Goal: Task Accomplishment & Management: Complete application form

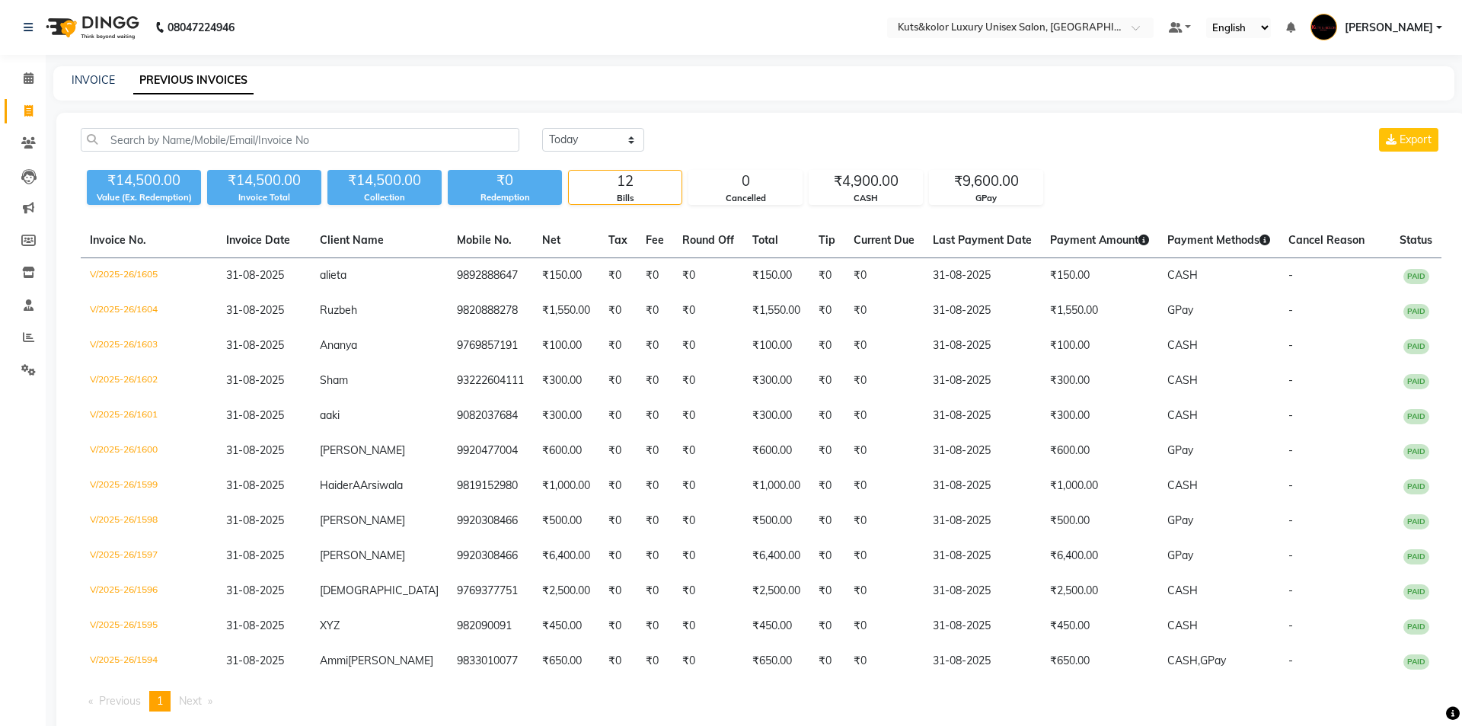
select select "[DATE]"
click at [91, 76] on link "INVOICE" at bounding box center [93, 80] width 43 height 14
select select "7374"
select select "service"
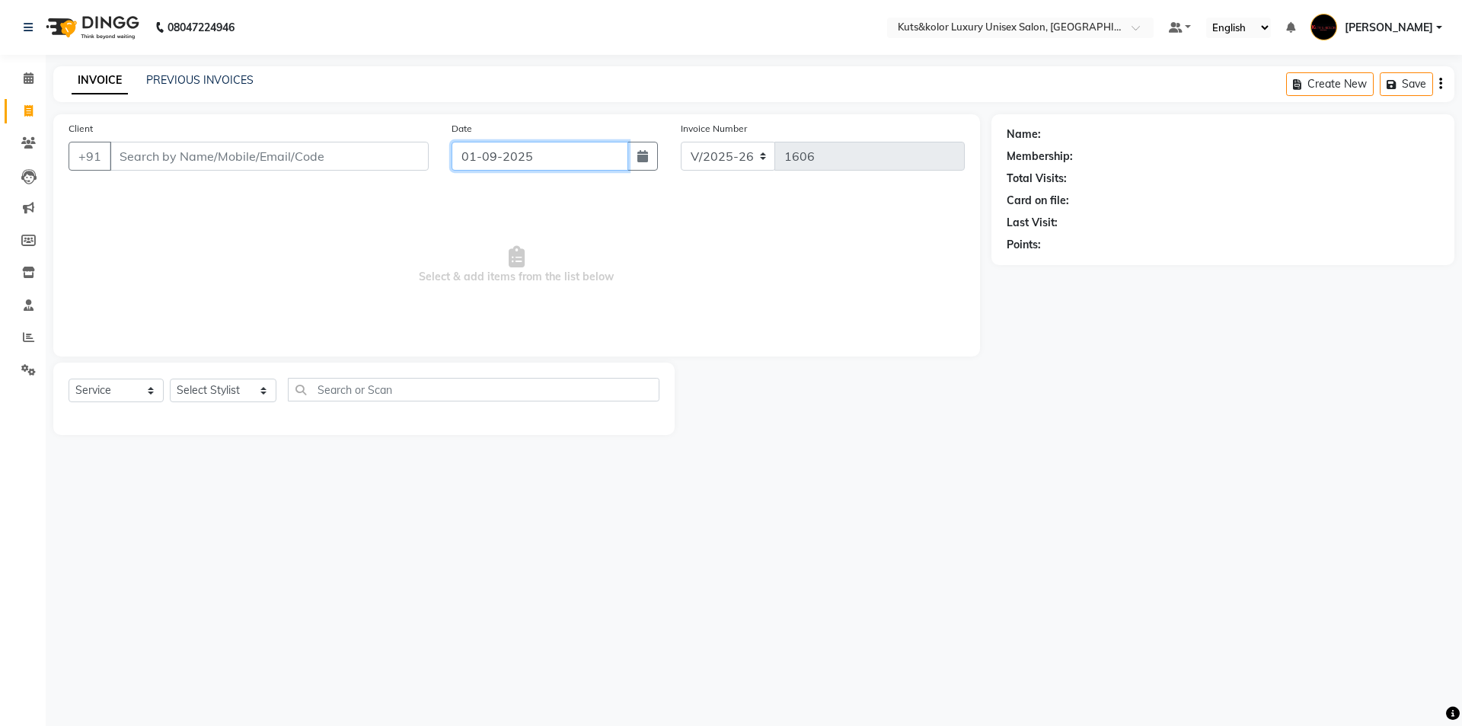
click at [506, 162] on input "01-09-2025" at bounding box center [540, 156] width 177 height 29
select select "9"
select select "2025"
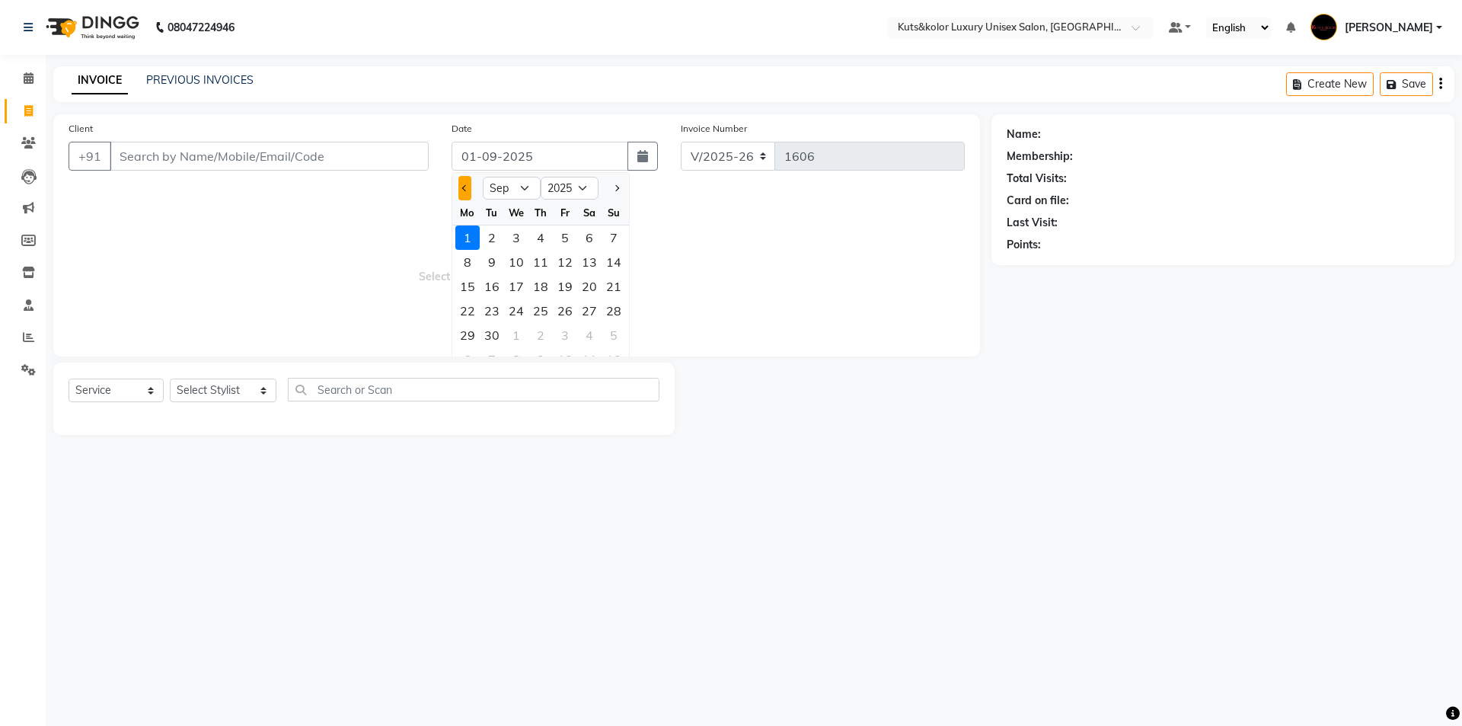
click at [466, 184] on button "Previous month" at bounding box center [464, 188] width 13 height 24
select select "8"
click at [612, 334] on div "31" at bounding box center [614, 335] width 24 height 24
type input "31-08-2025"
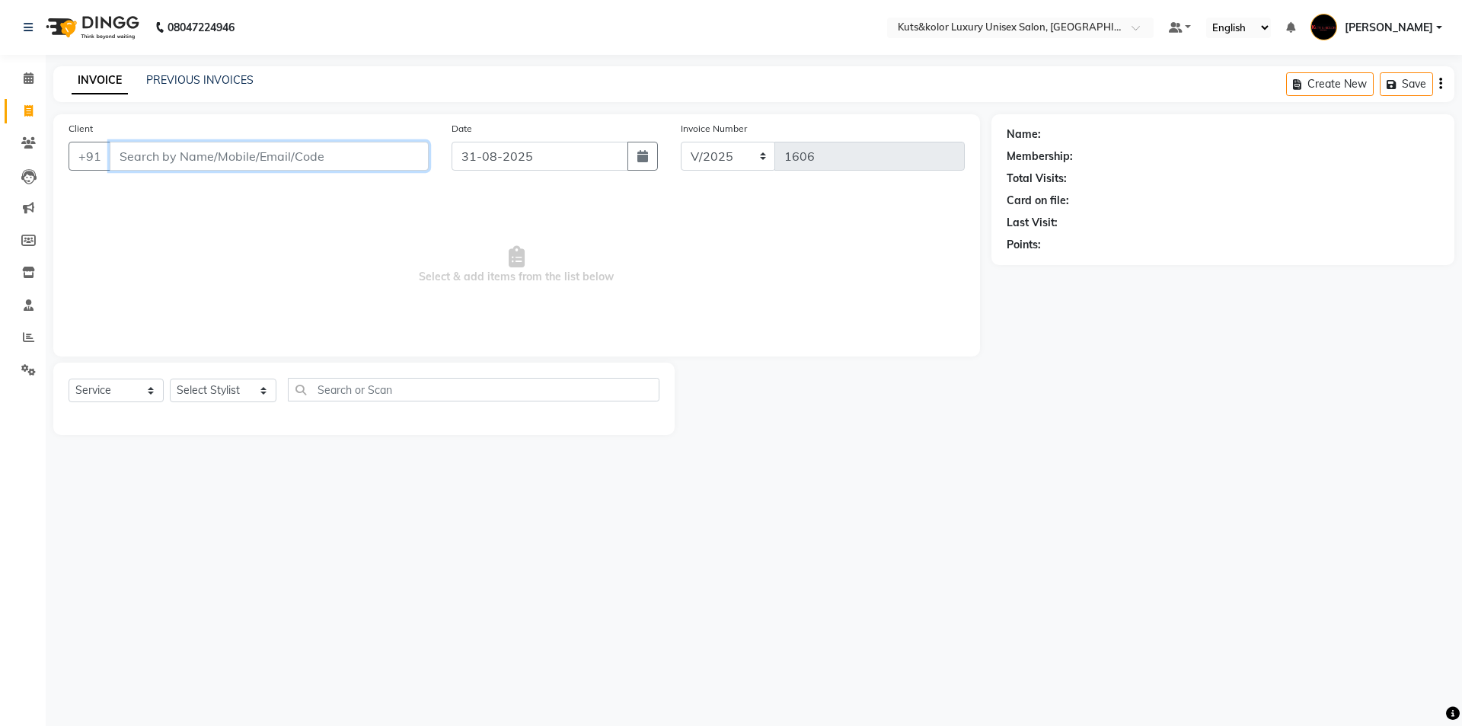
click at [177, 150] on input "Client" at bounding box center [269, 156] width 319 height 29
click at [185, 192] on ngb-highlight "9819169947" at bounding box center [196, 191] width 76 height 15
type input "9819169947"
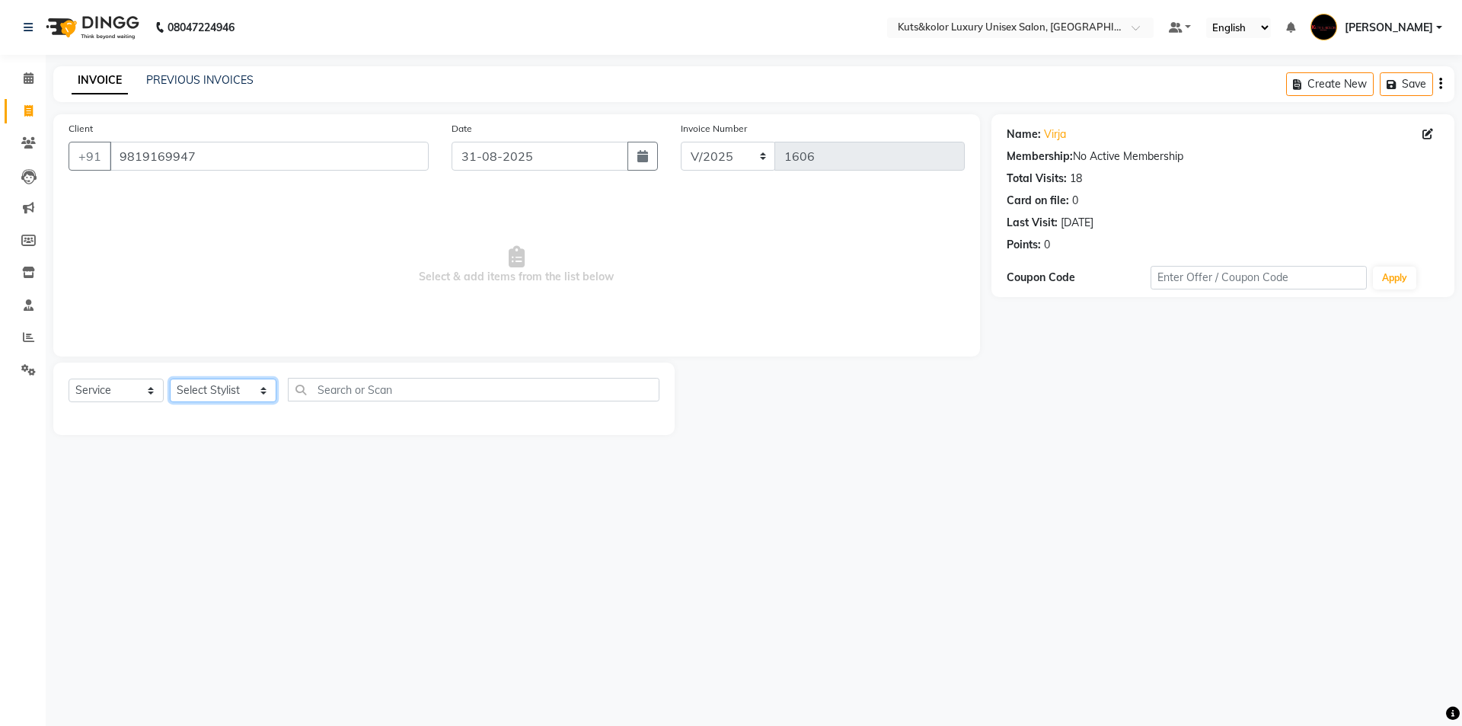
click at [213, 387] on select "Select Stylist aman [PERSON_NAME] beautiction [PERSON_NAME] [PERSON_NAME] (nail…" at bounding box center [223, 391] width 107 height 24
select select "67688"
click at [170, 379] on select "Select Stylist aman [PERSON_NAME] beautiction [PERSON_NAME] [PERSON_NAME] (nail…" at bounding box center [223, 391] width 107 height 24
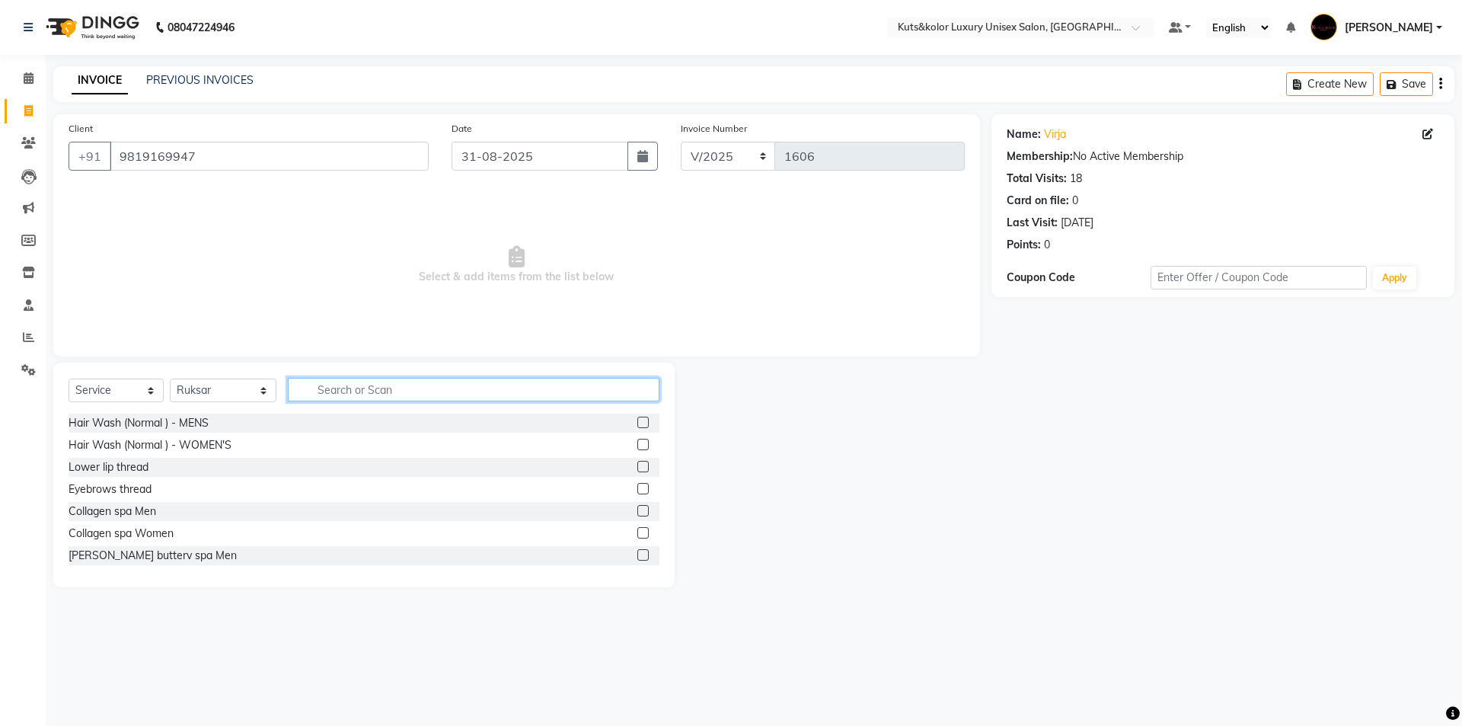
click at [373, 385] on input "text" at bounding box center [474, 390] width 372 height 24
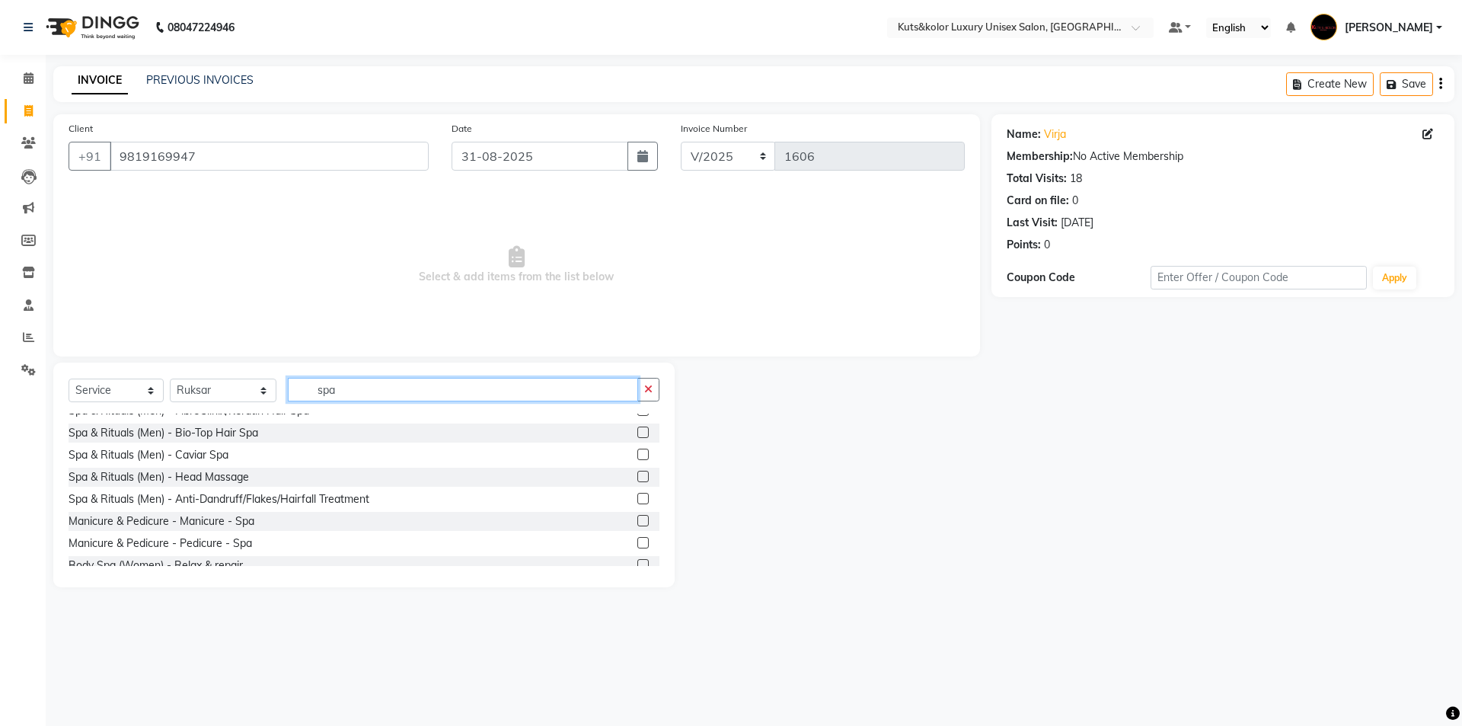
scroll to position [400, 0]
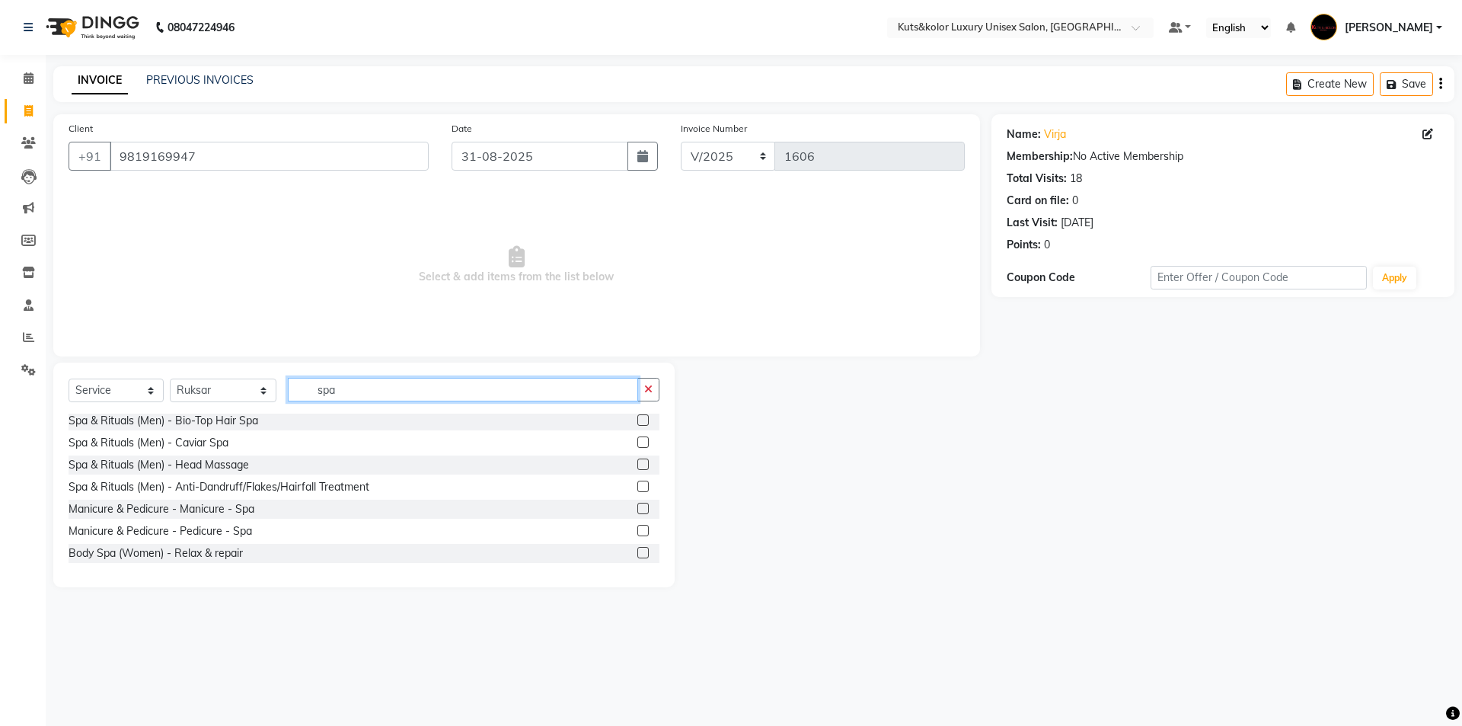
click at [485, 388] on input "spa" at bounding box center [463, 390] width 350 height 24
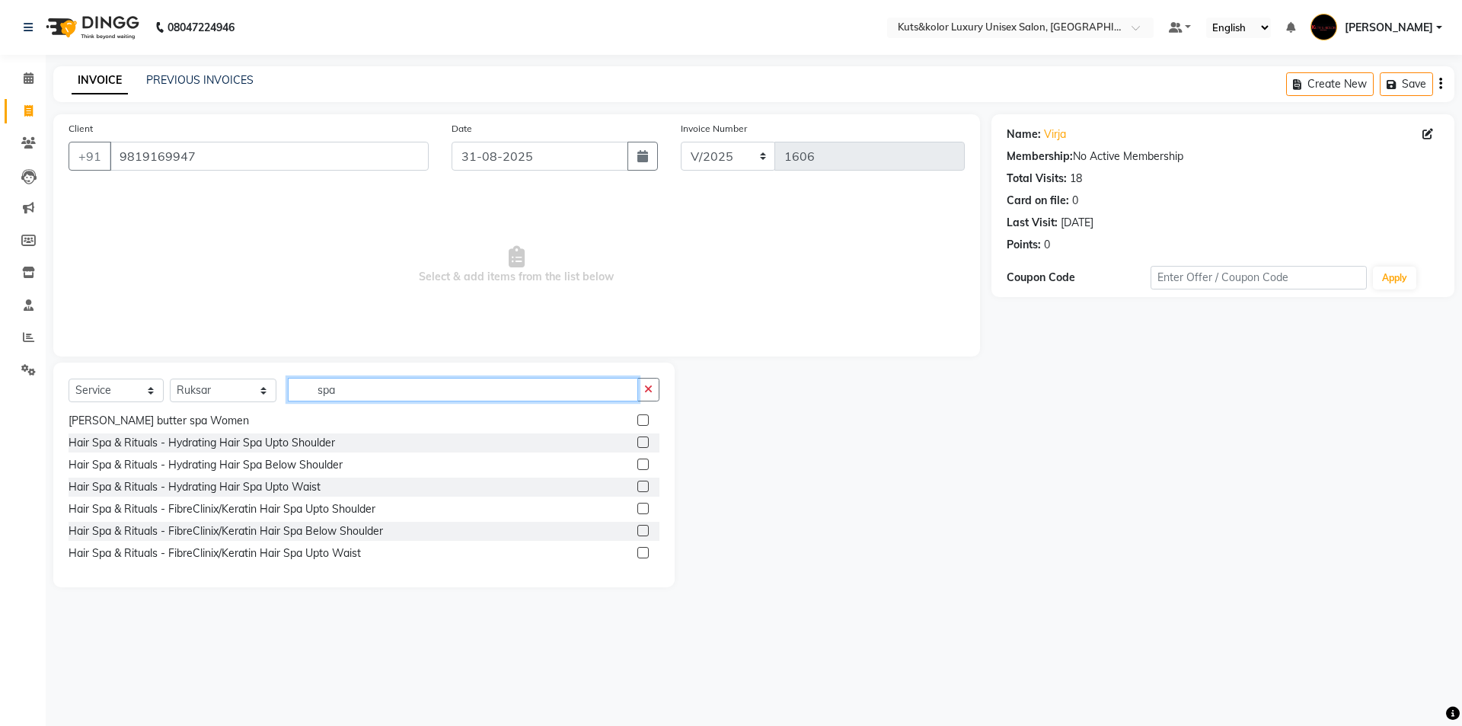
scroll to position [95, 0]
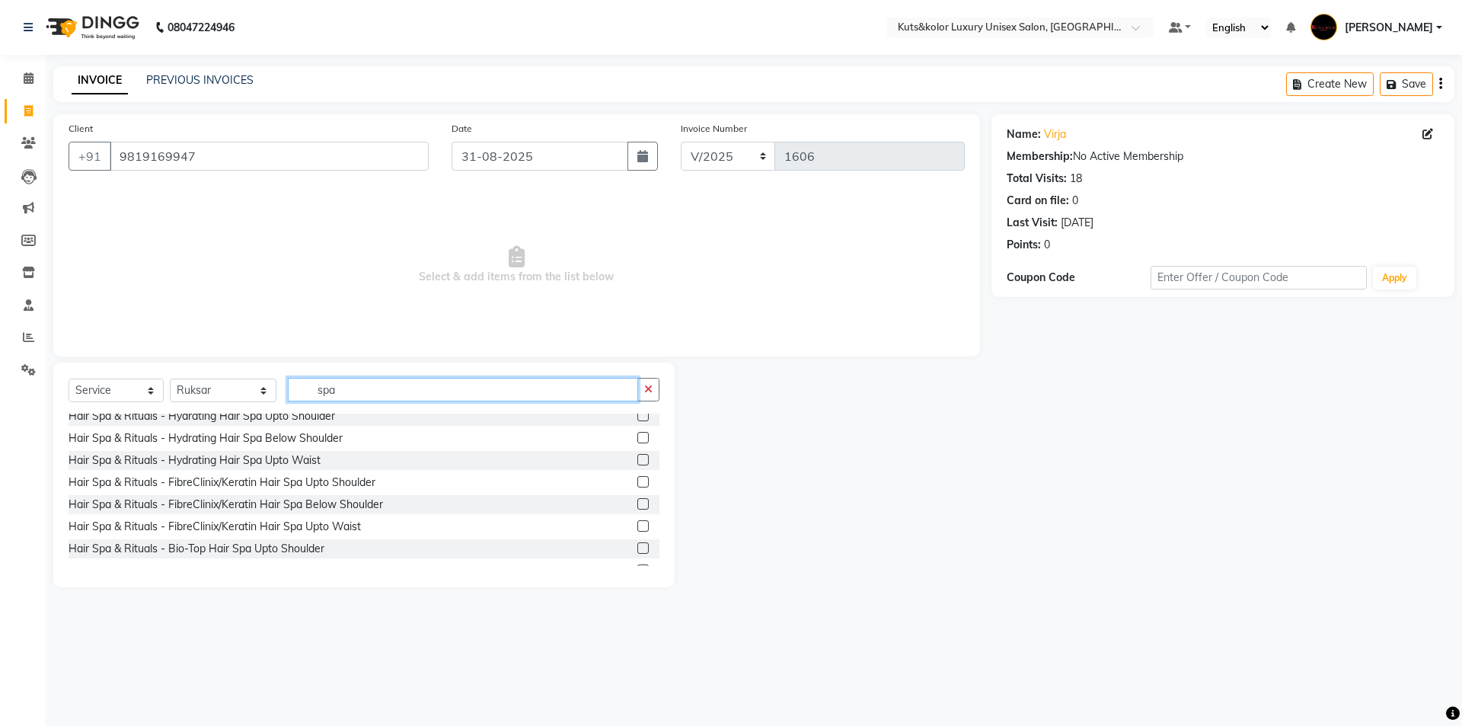
type input "spa"
click at [637, 485] on label at bounding box center [642, 481] width 11 height 11
click at [637, 485] on input "checkbox" at bounding box center [642, 483] width 10 height 10
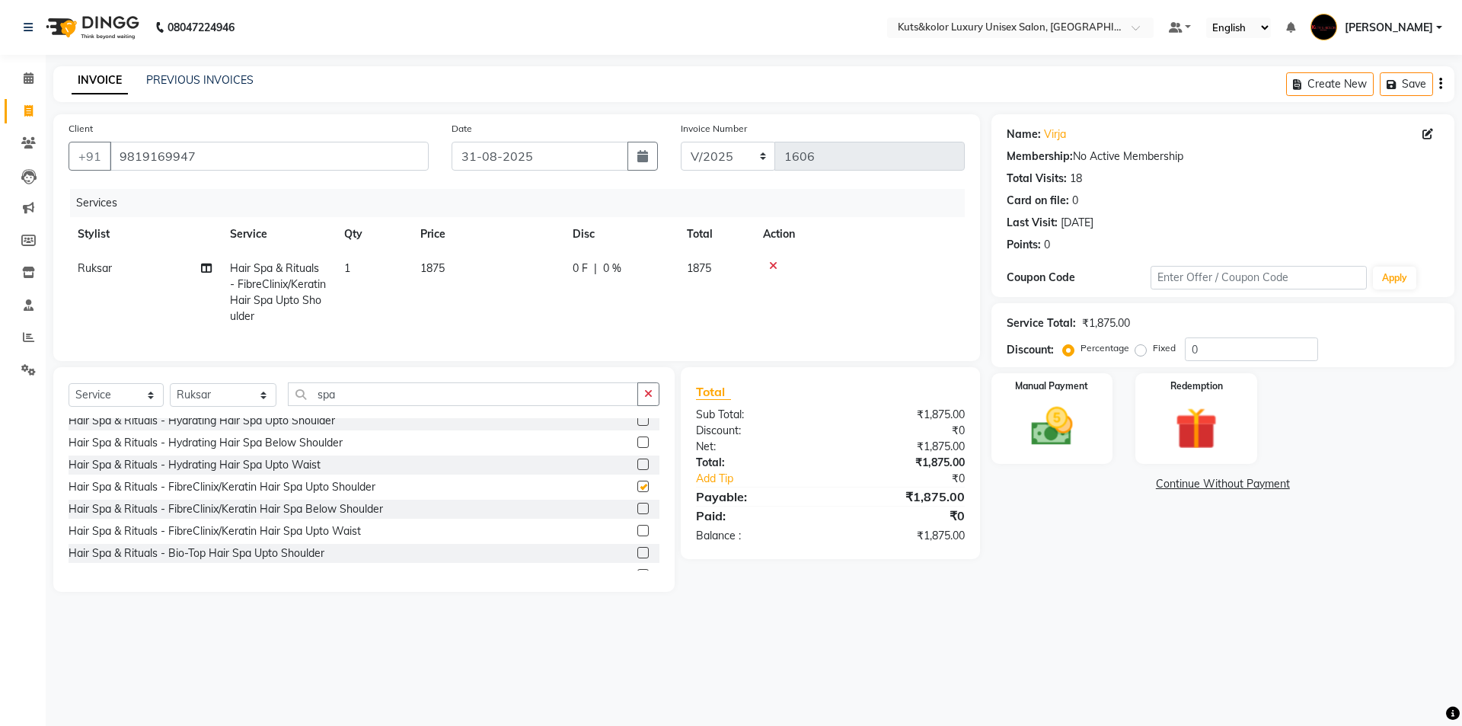
checkbox input "false"
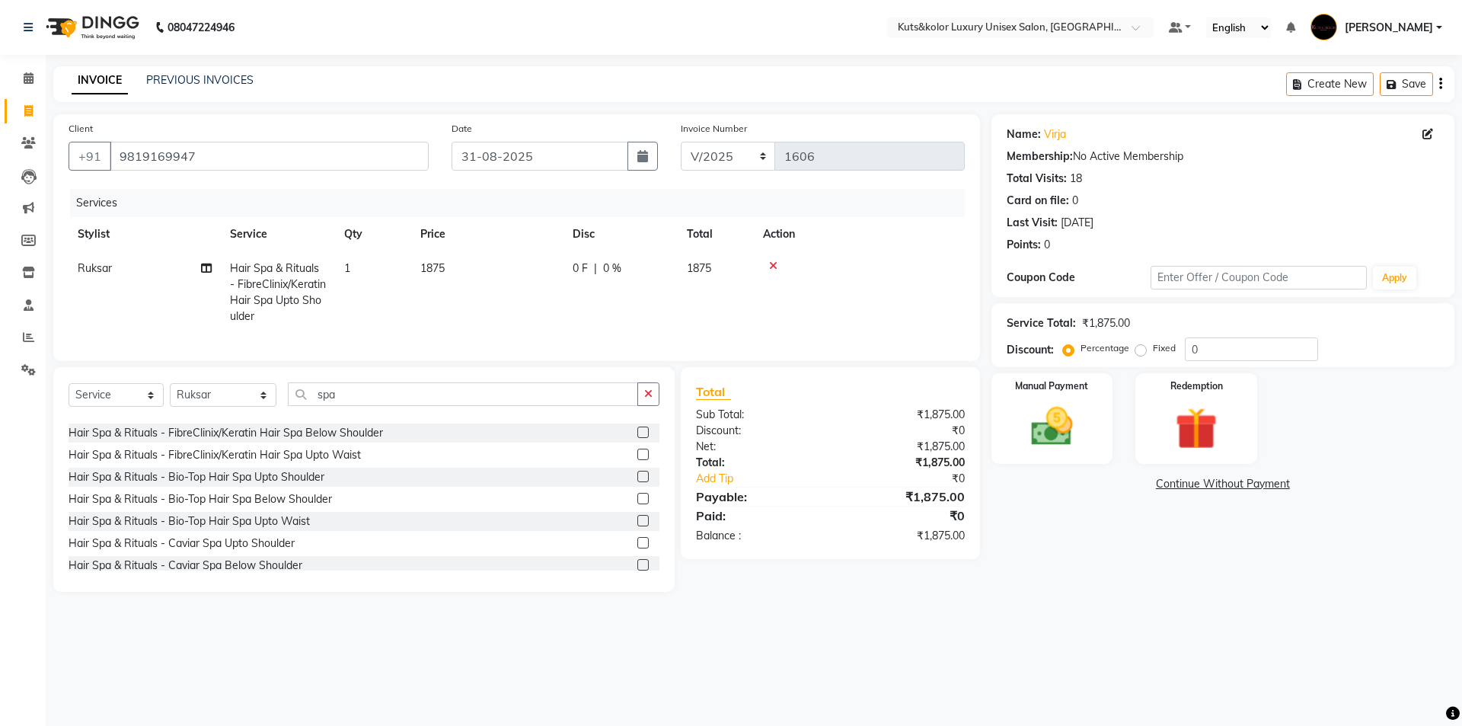
click at [637, 504] on label at bounding box center [642, 498] width 11 height 11
click at [637, 504] on input "checkbox" at bounding box center [642, 499] width 10 height 10
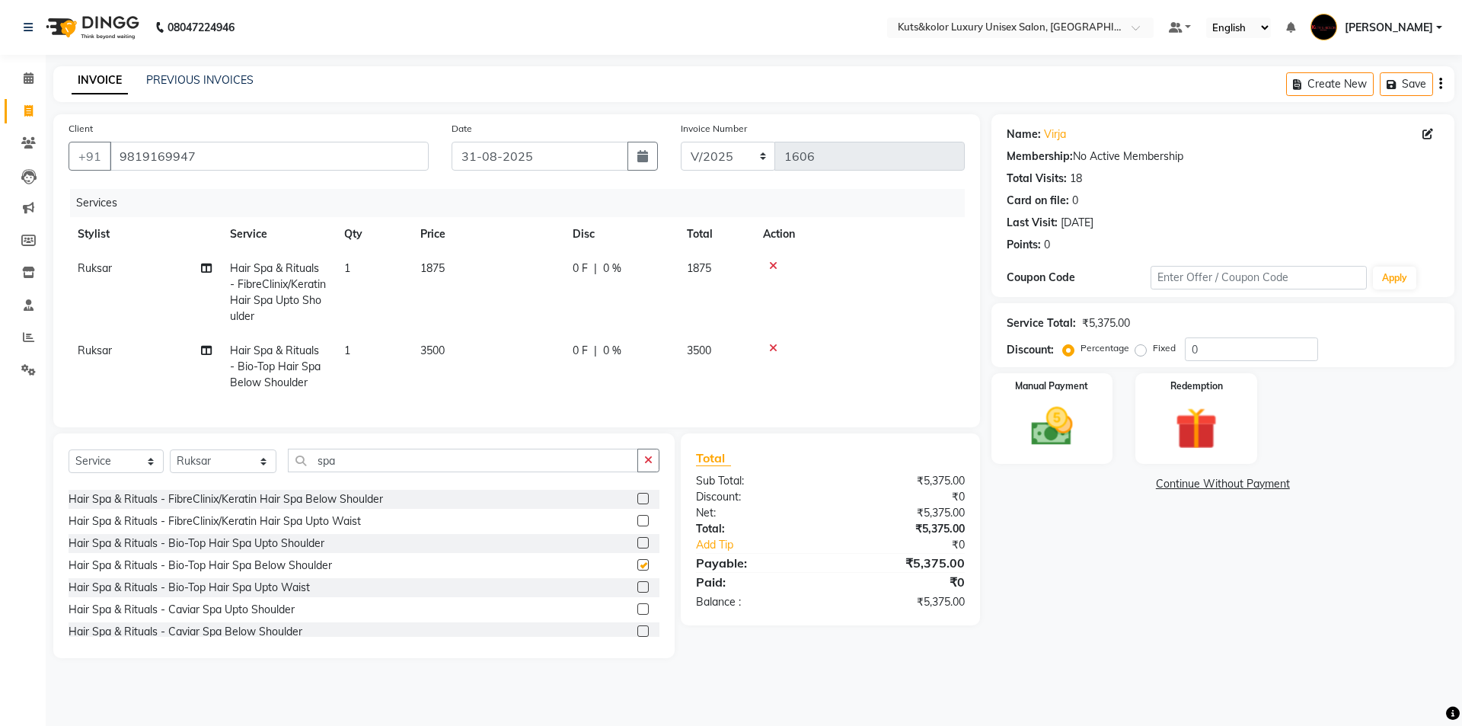
checkbox input "false"
click at [771, 260] on icon at bounding box center [773, 265] width 8 height 11
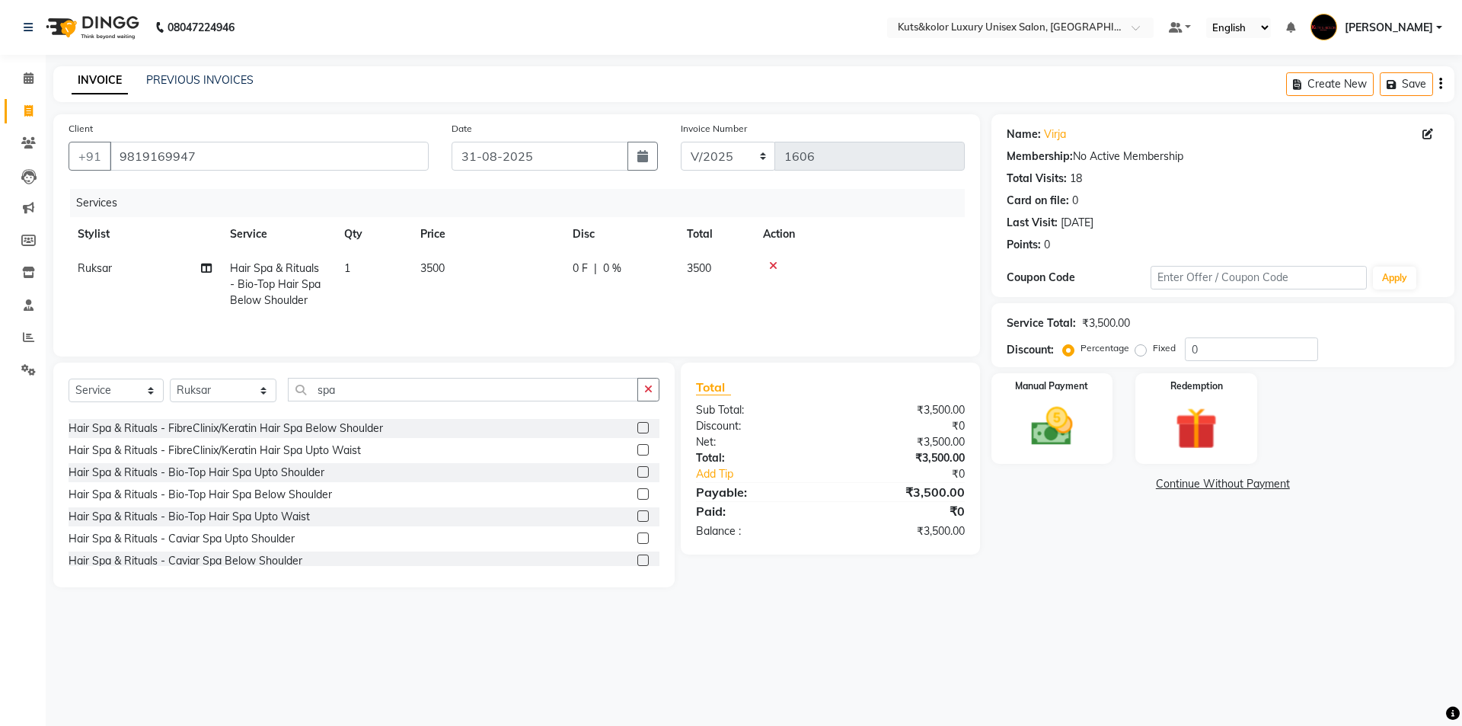
click at [506, 253] on td "3500" at bounding box center [487, 284] width 152 height 66
select select "67688"
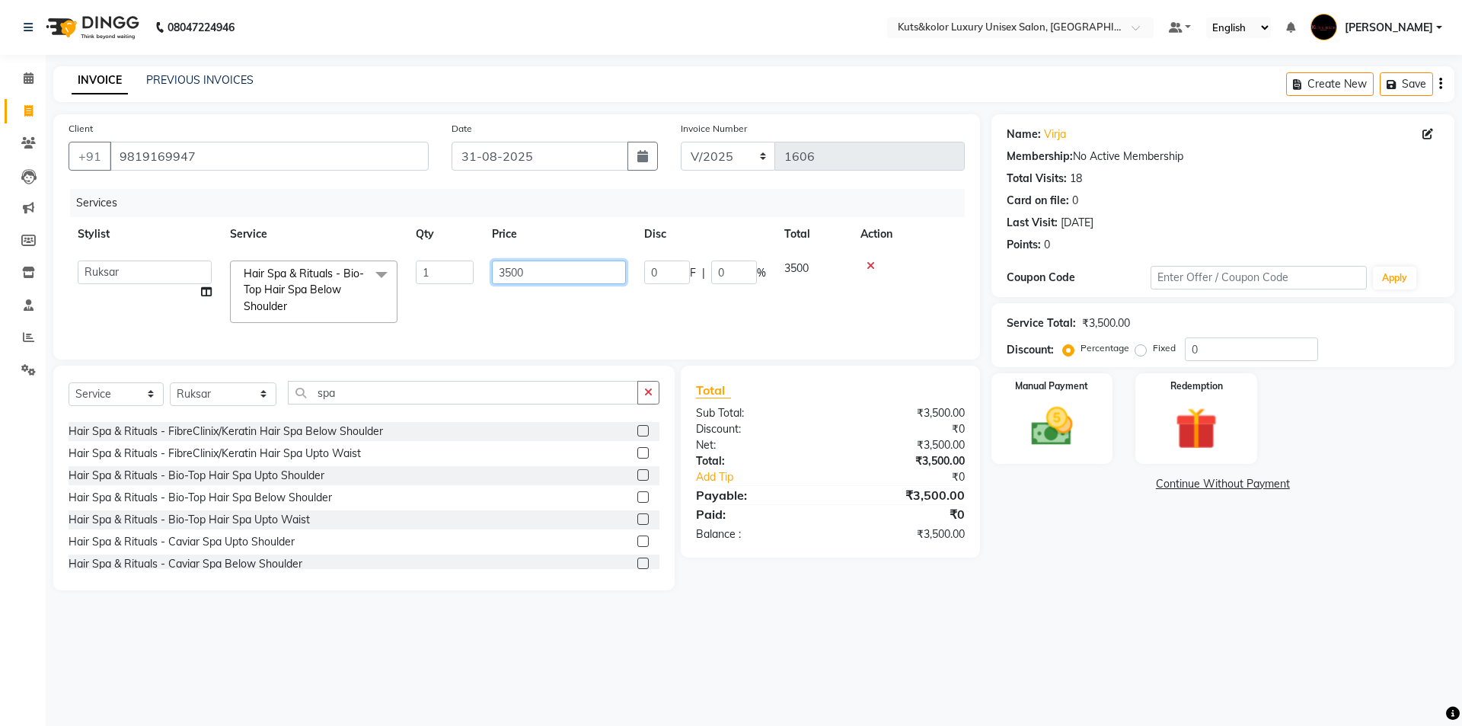
click at [537, 274] on input "3500" at bounding box center [559, 272] width 134 height 24
type input "3000"
click at [507, 308] on td "3000" at bounding box center [559, 291] width 152 height 81
select select "67688"
click at [656, 399] on button "button" at bounding box center [648, 393] width 22 height 24
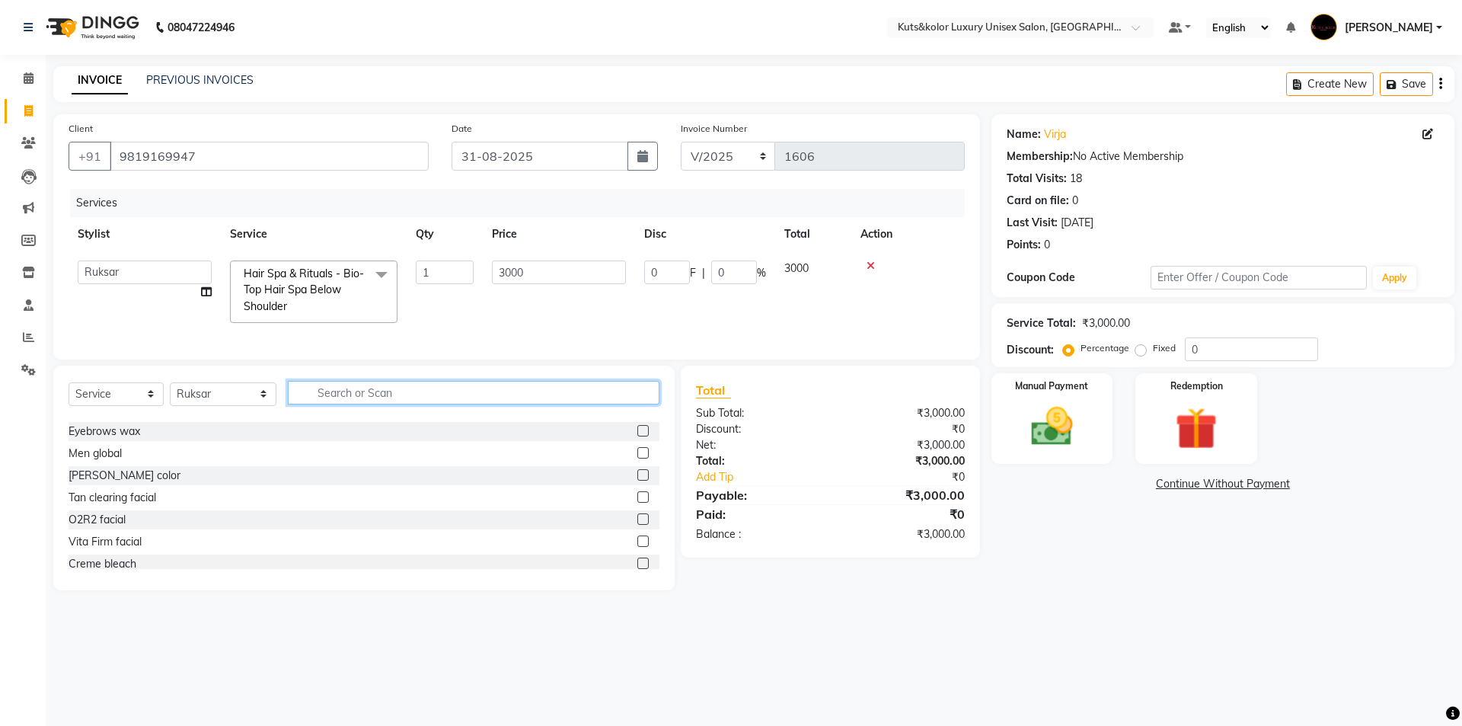
click at [562, 404] on input "text" at bounding box center [474, 393] width 372 height 24
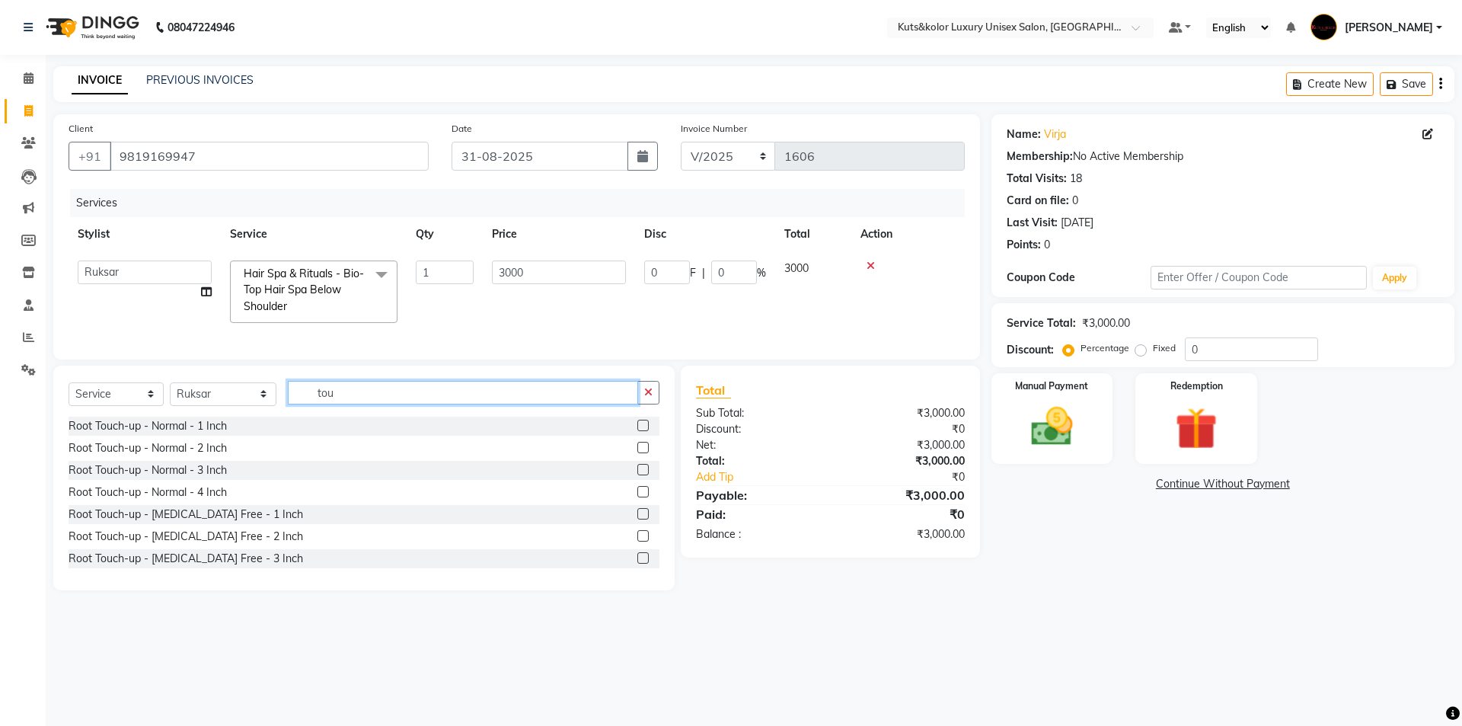
type input "tou"
click at [637, 431] on label at bounding box center [642, 425] width 11 height 11
click at [637, 431] on input "checkbox" at bounding box center [642, 426] width 10 height 10
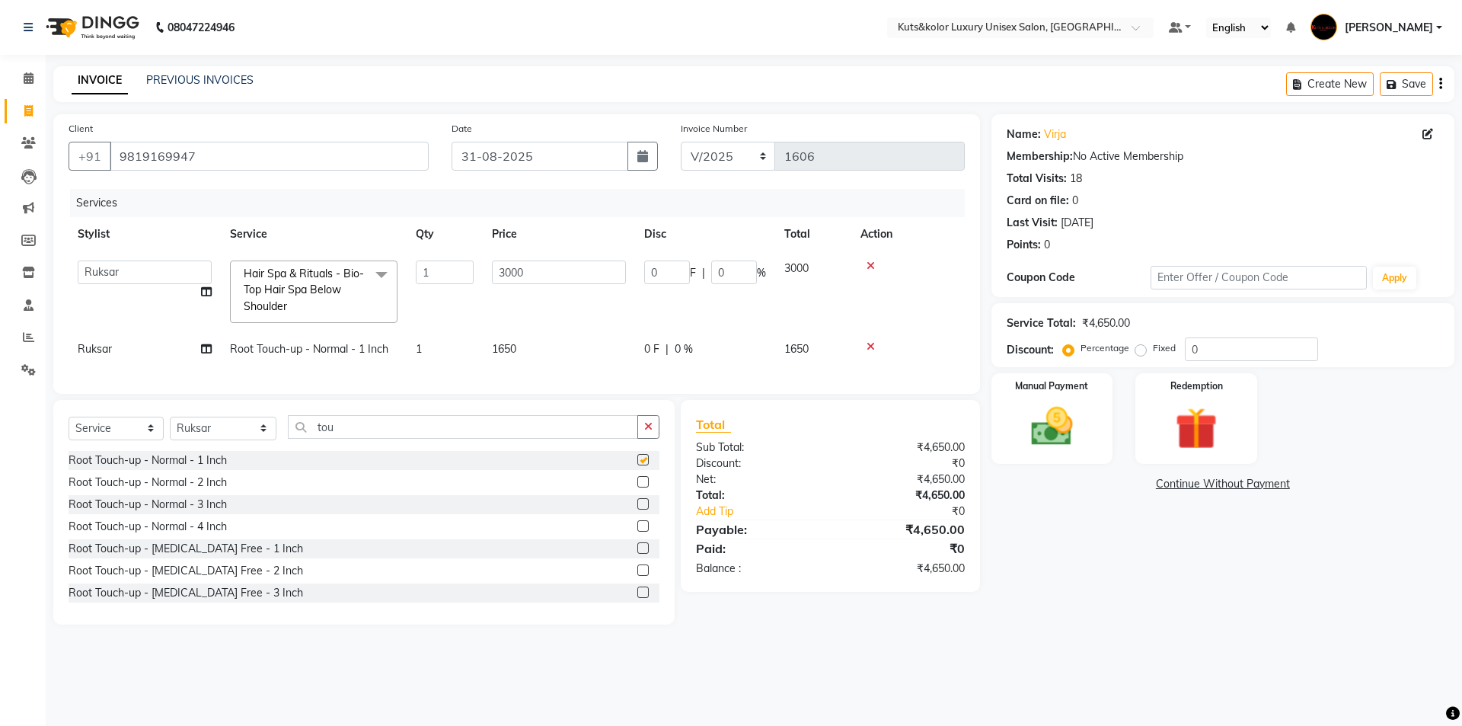
checkbox input "false"
click at [570, 341] on td "1650" at bounding box center [559, 349] width 152 height 34
select select "67688"
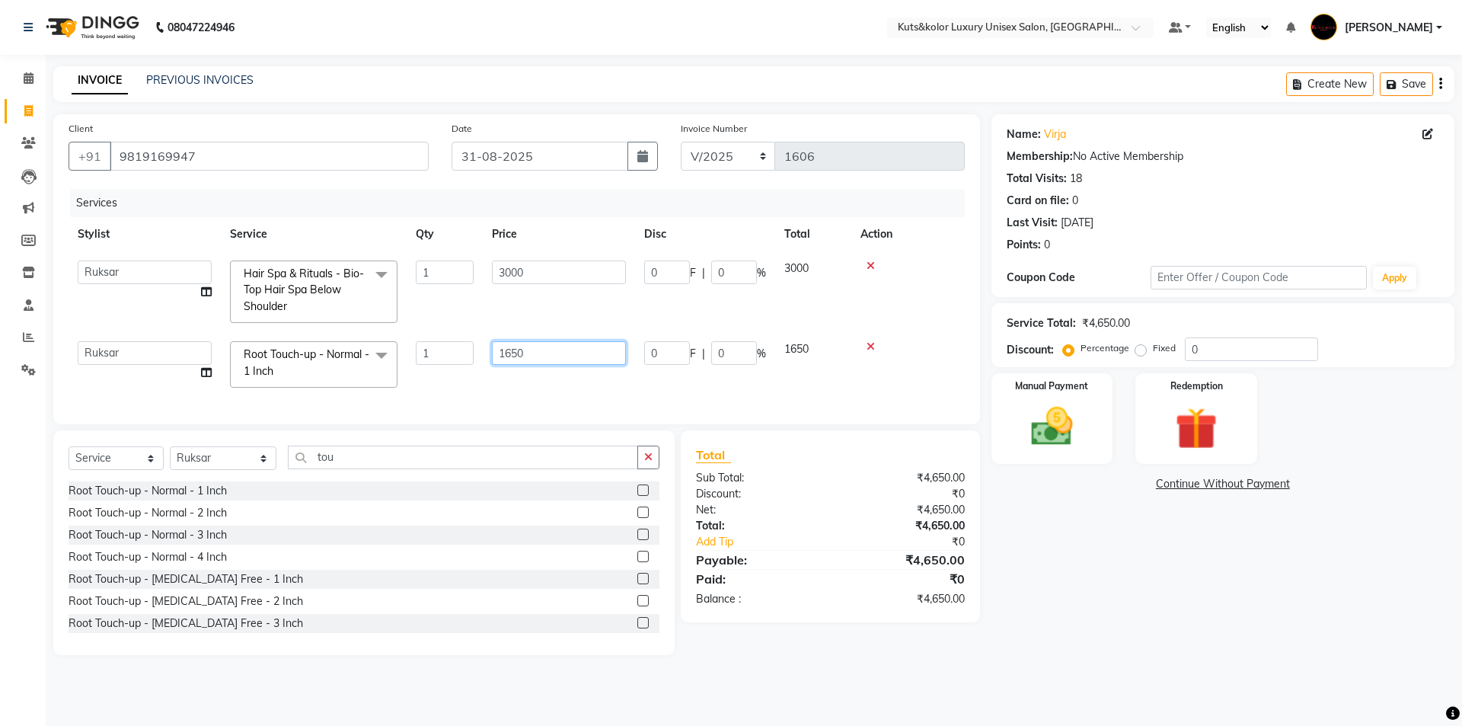
click at [583, 335] on td "1650" at bounding box center [559, 364] width 152 height 65
type input "1"
type input "1500"
click at [653, 465] on div "Select Service Product Membership Package Voucher Prepaid Gift Card Select Styl…" at bounding box center [363, 542] width 621 height 225
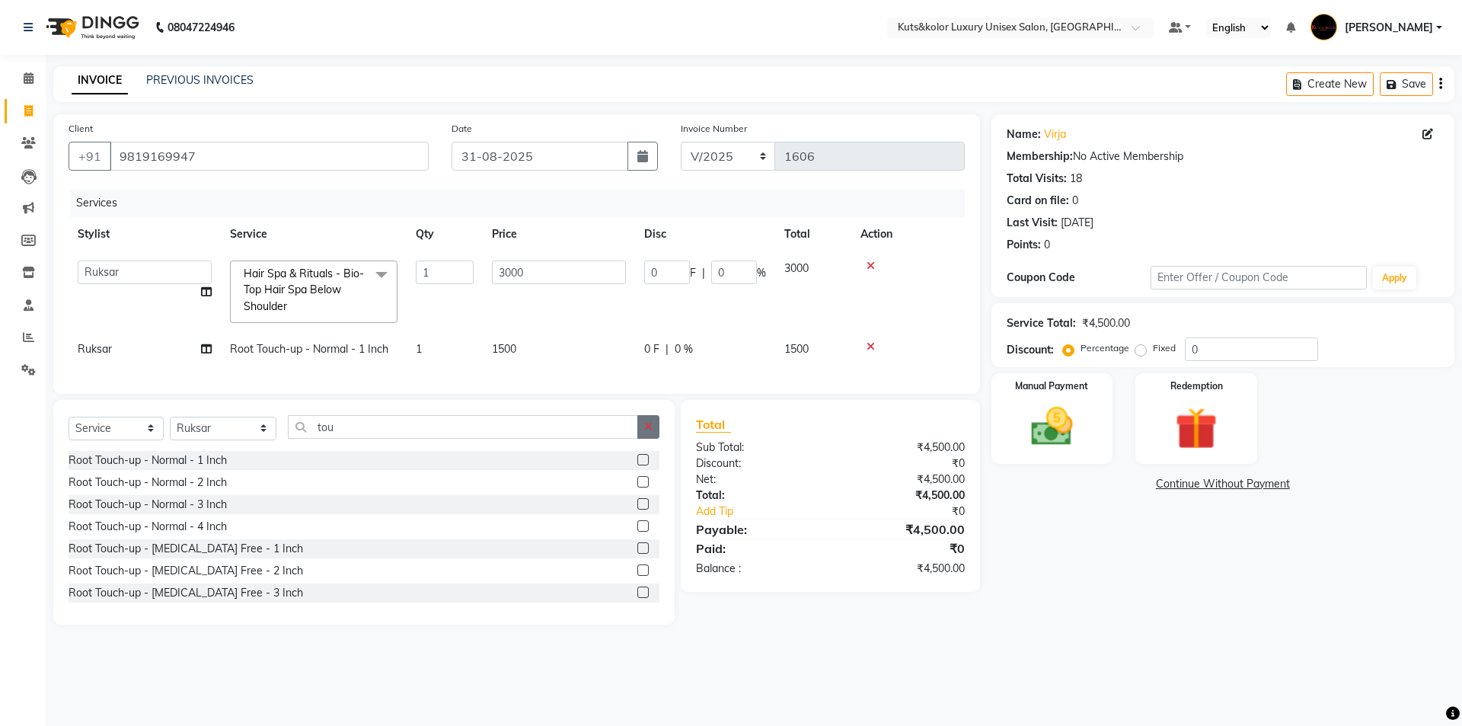
click at [650, 432] on icon "button" at bounding box center [648, 426] width 8 height 11
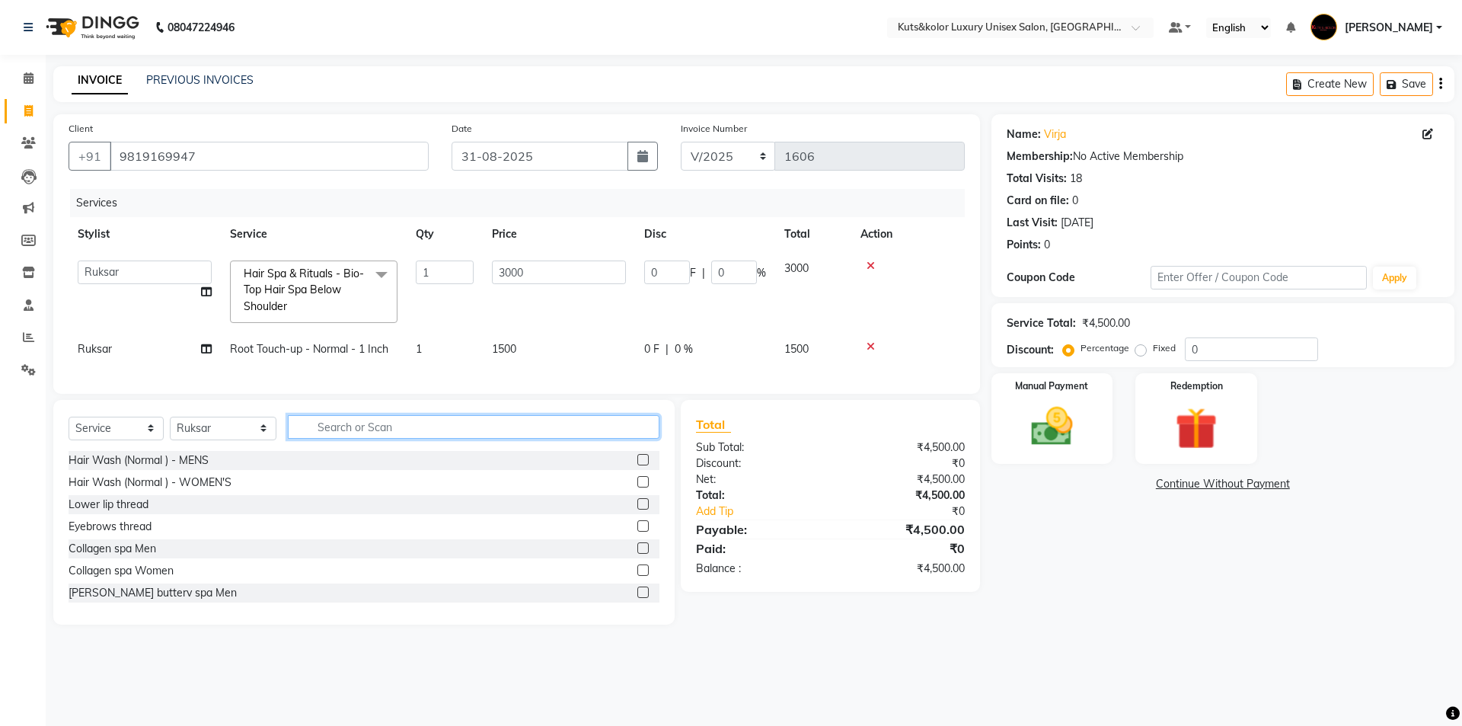
click at [597, 434] on input "text" at bounding box center [474, 427] width 372 height 24
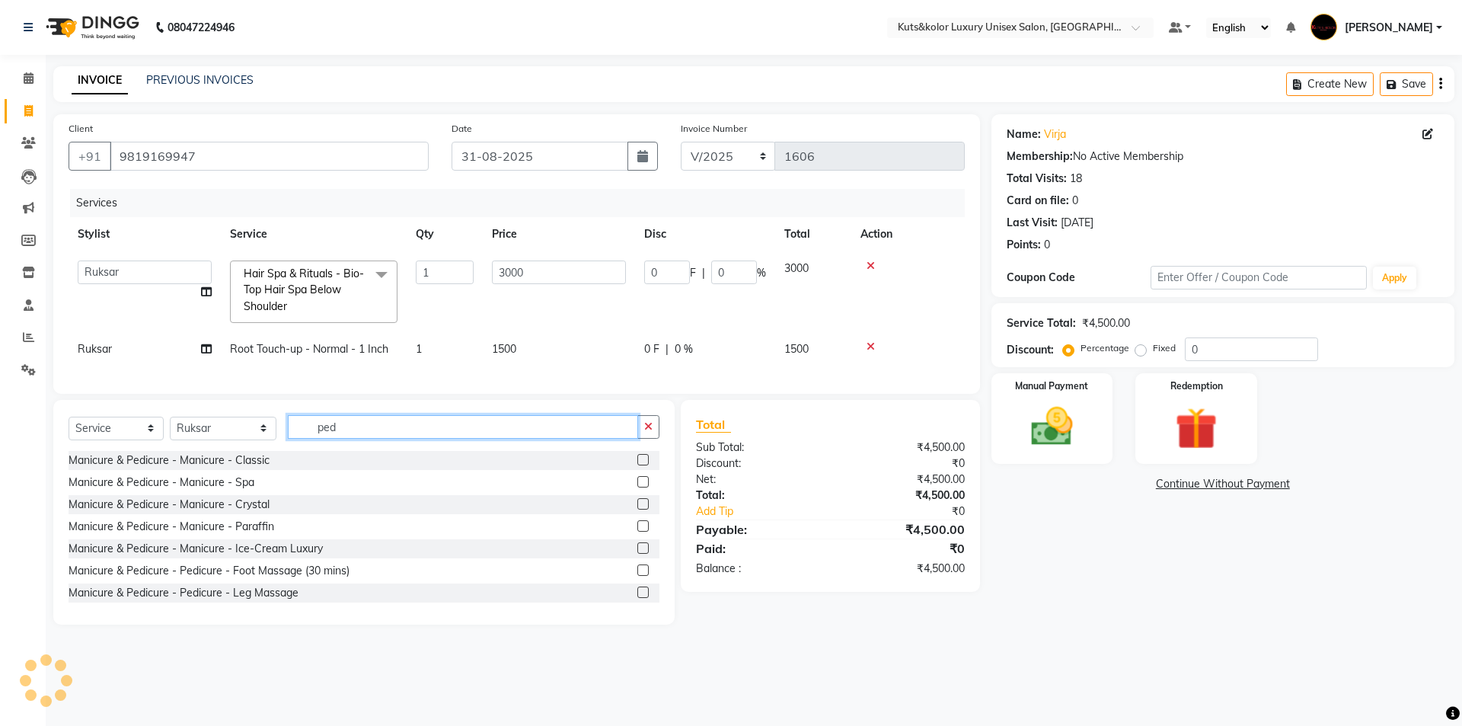
type input "ped"
click at [637, 465] on label at bounding box center [642, 459] width 11 height 11
click at [637, 465] on input "checkbox" at bounding box center [642, 460] width 10 height 10
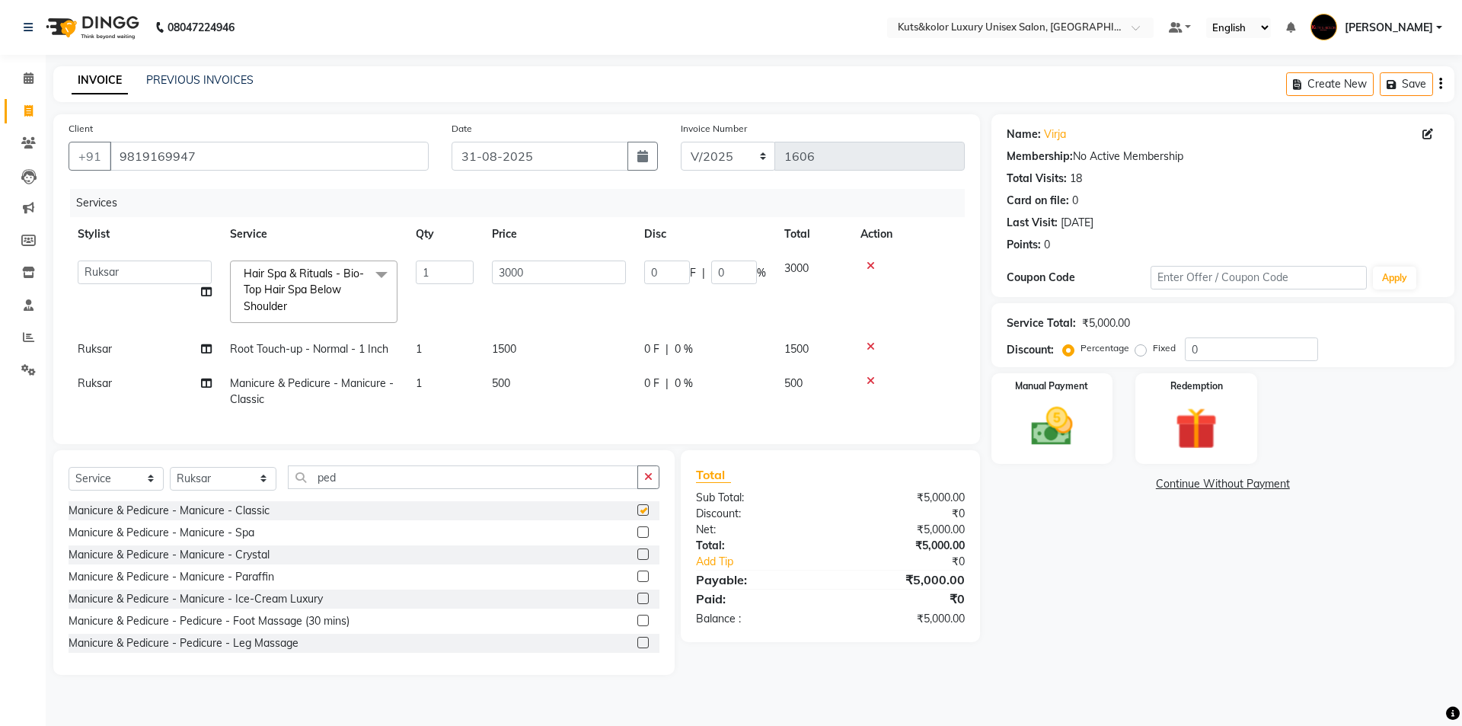
checkbox input "false"
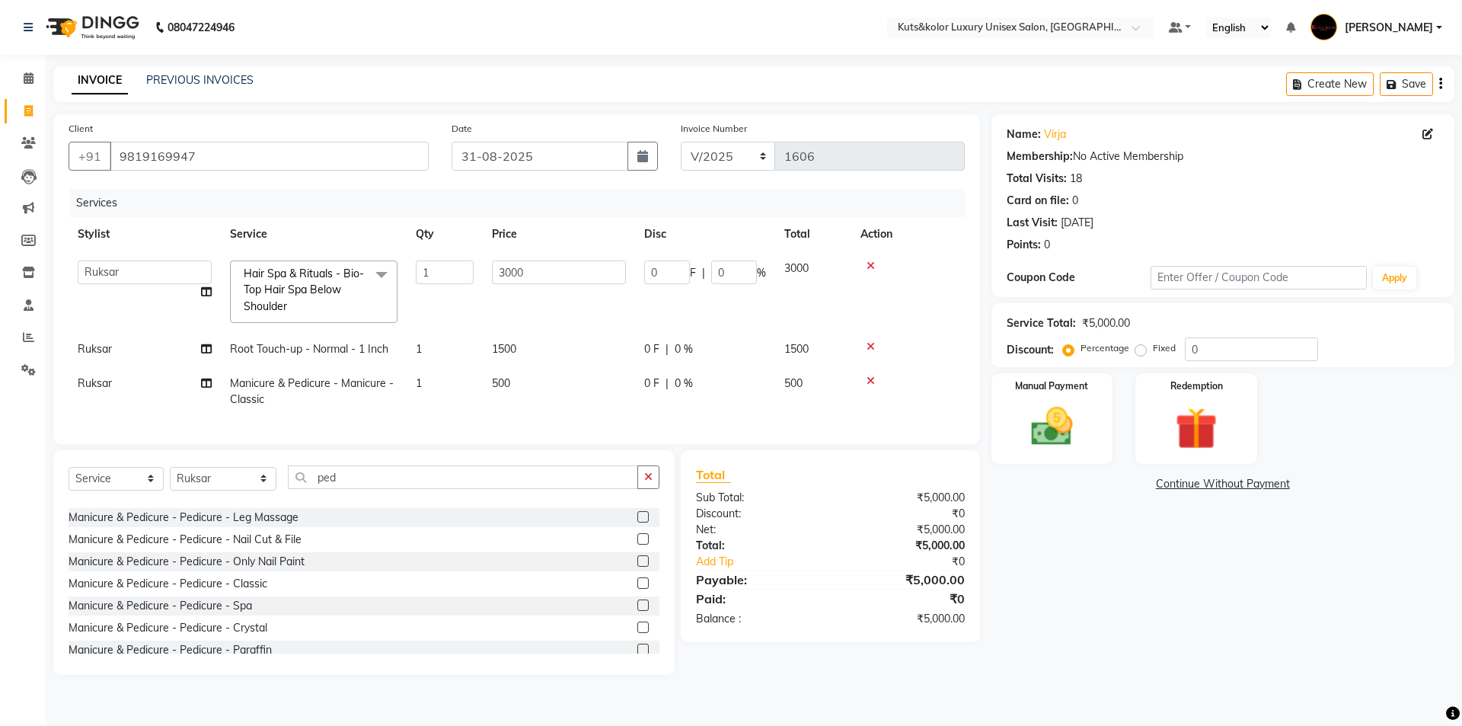
scroll to position [152, 0]
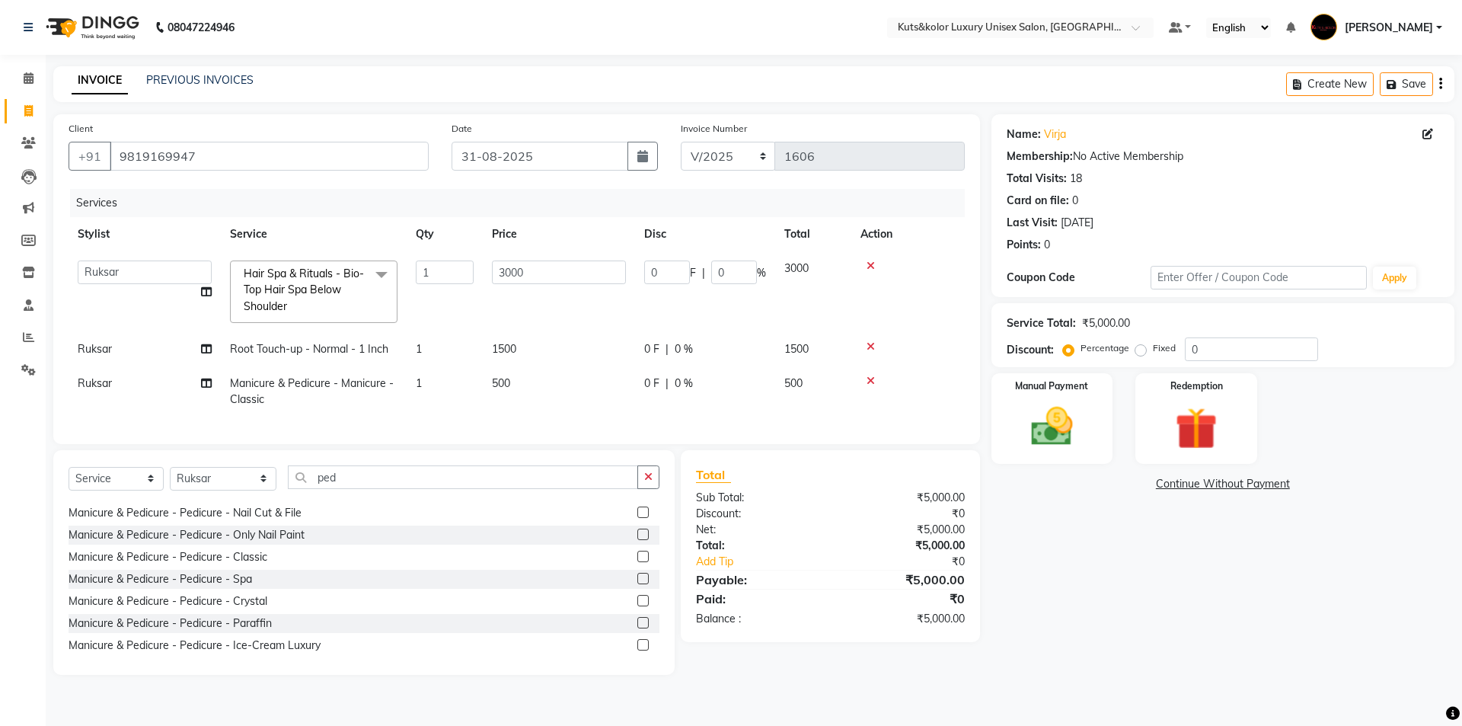
click at [637, 562] on label at bounding box center [642, 556] width 11 height 11
click at [637, 562] on input "checkbox" at bounding box center [642, 557] width 10 height 10
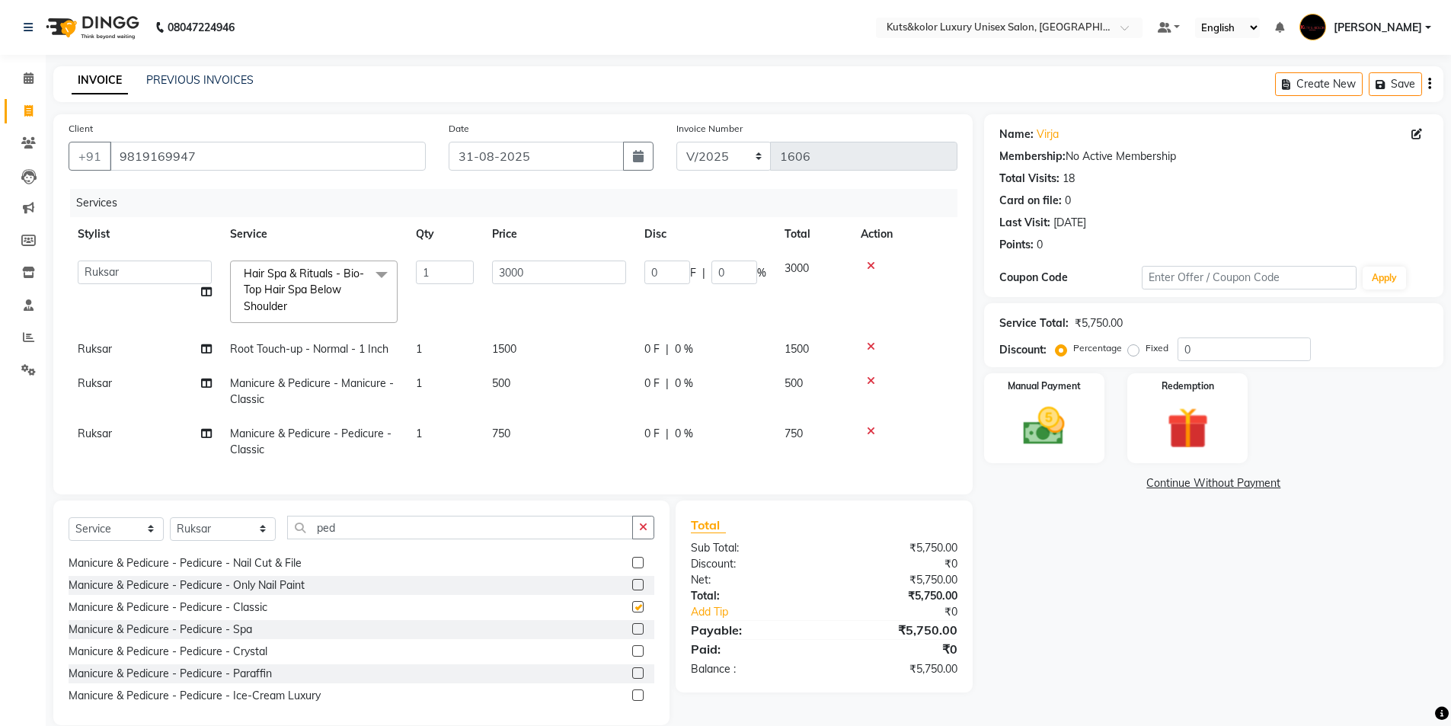
checkbox input "false"
click at [864, 379] on div at bounding box center [905, 380] width 88 height 11
click at [867, 379] on icon at bounding box center [871, 380] width 8 height 11
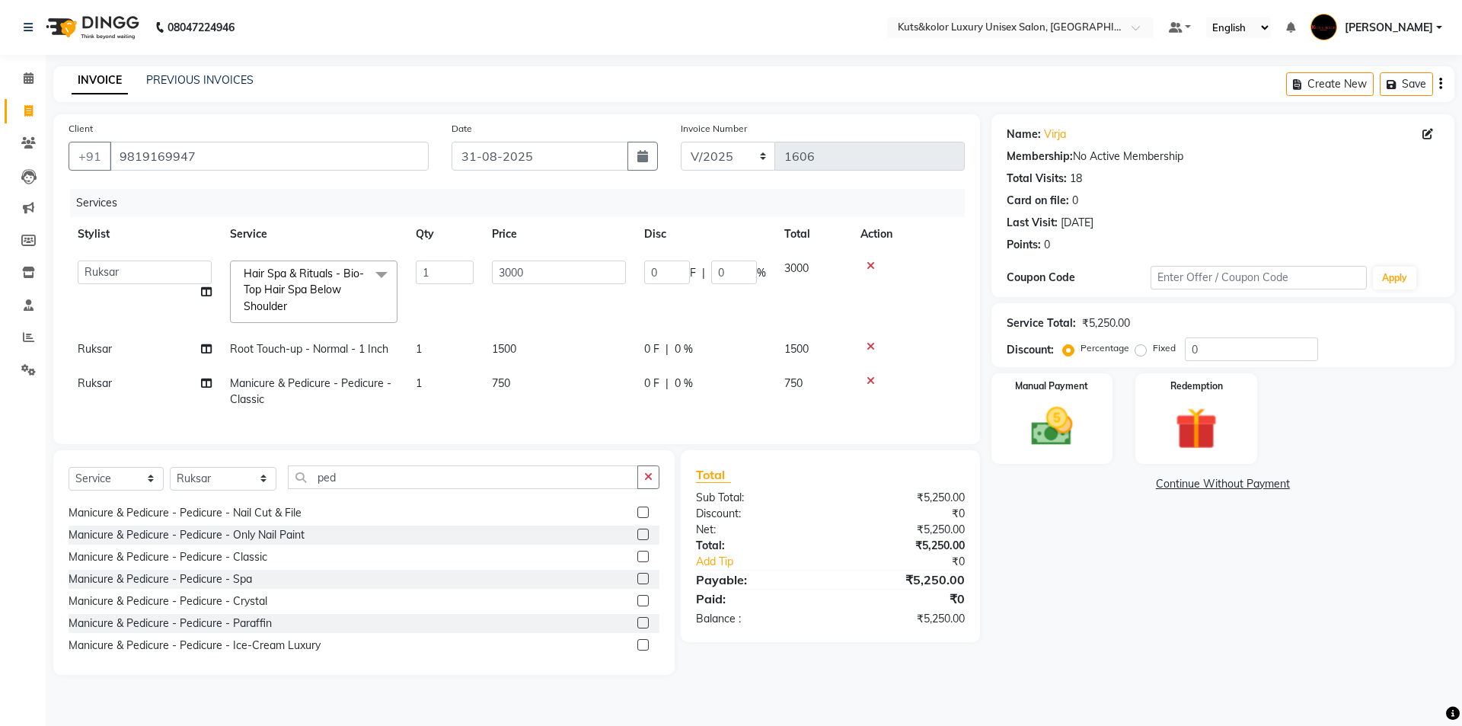
click at [581, 392] on td "750" at bounding box center [559, 391] width 152 height 50
select select "67688"
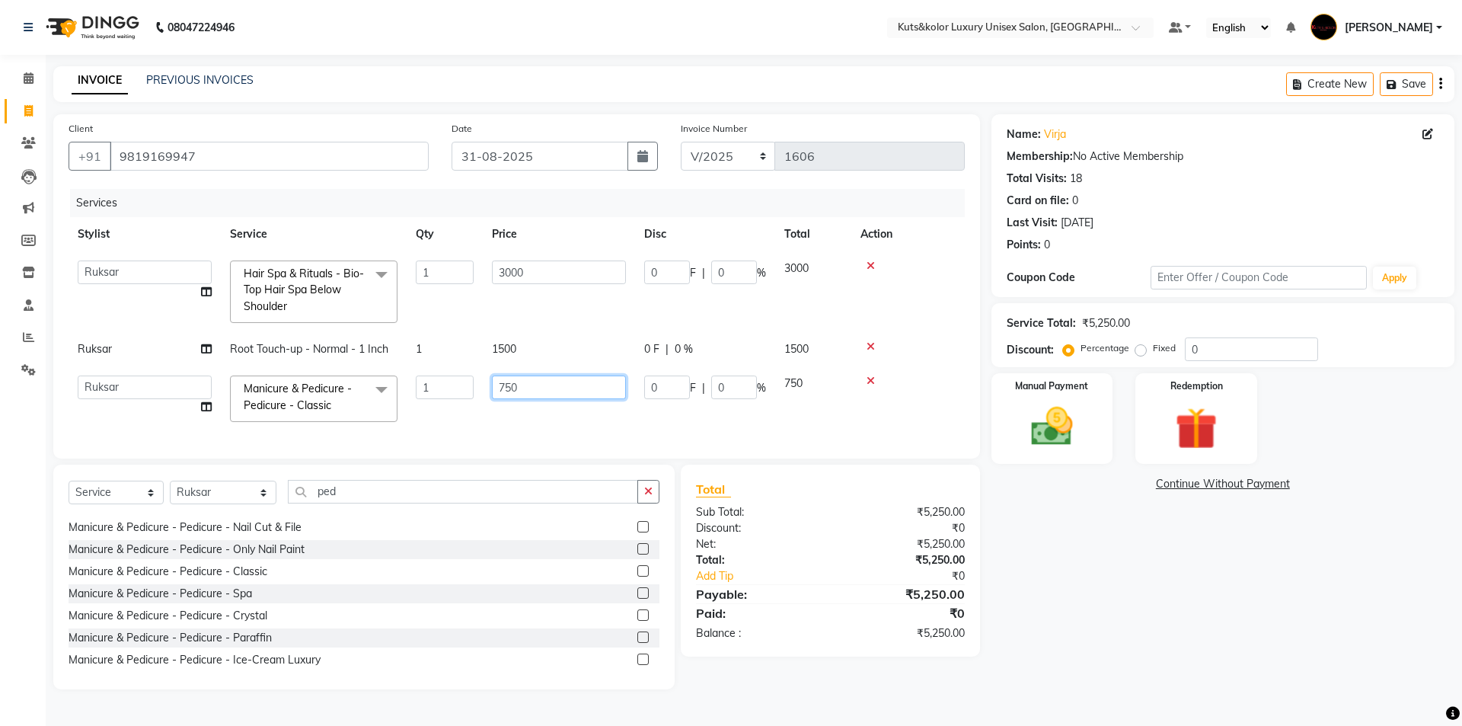
click at [581, 392] on input "750" at bounding box center [559, 387] width 134 height 24
type input "7"
type input "900"
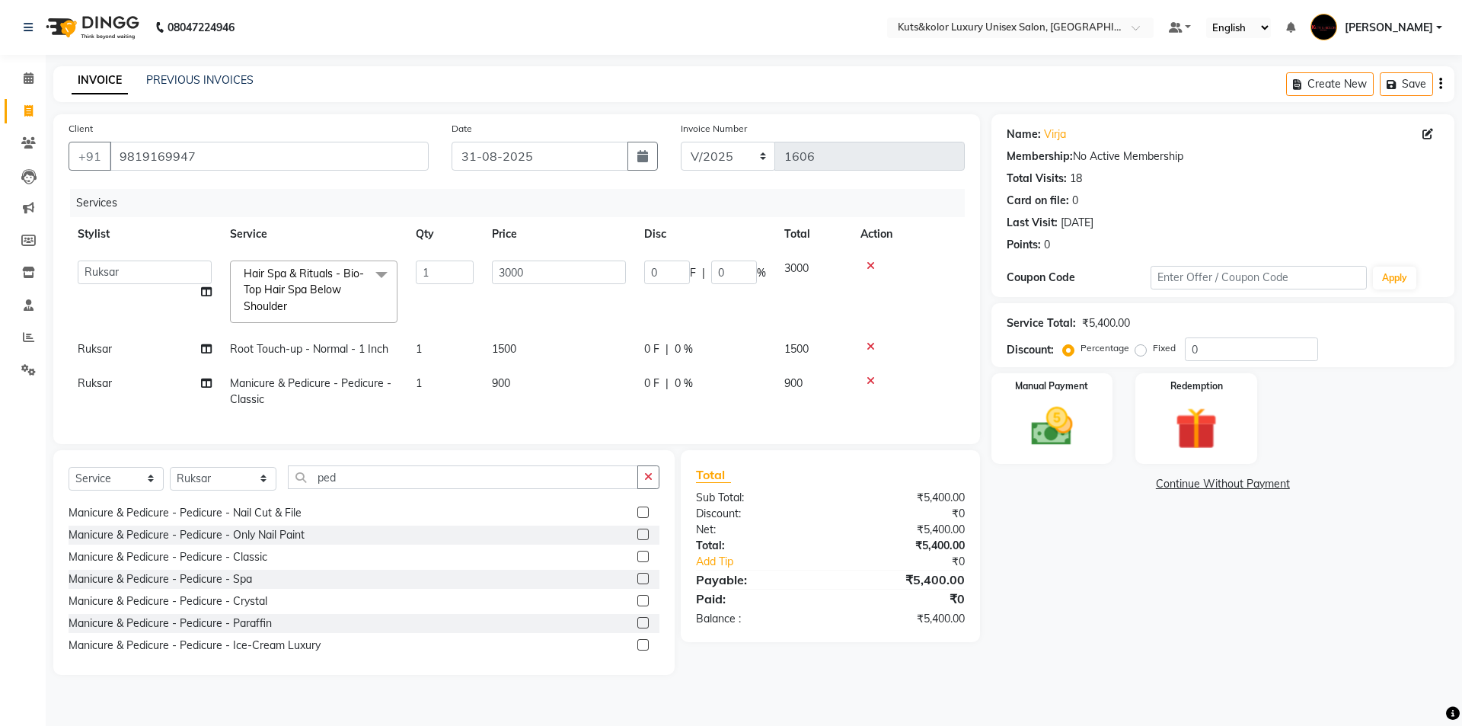
click at [643, 423] on div "Services Stylist Service Qty Price Disc Total Action aman [PERSON_NAME] beautic…" at bounding box center [517, 309] width 896 height 240
click at [1090, 437] on div "Manual Payment" at bounding box center [1052, 419] width 126 height 94
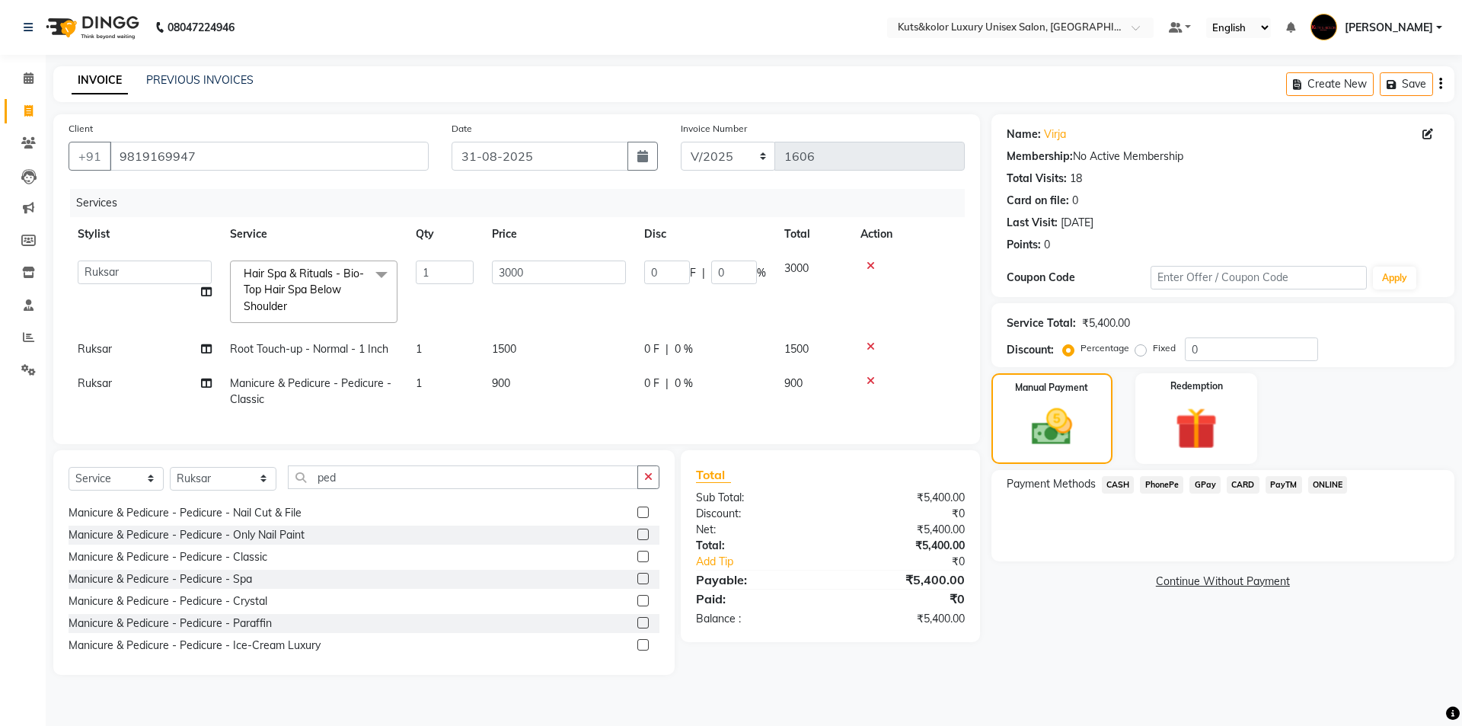
click at [1115, 477] on span "CASH" at bounding box center [1118, 485] width 33 height 18
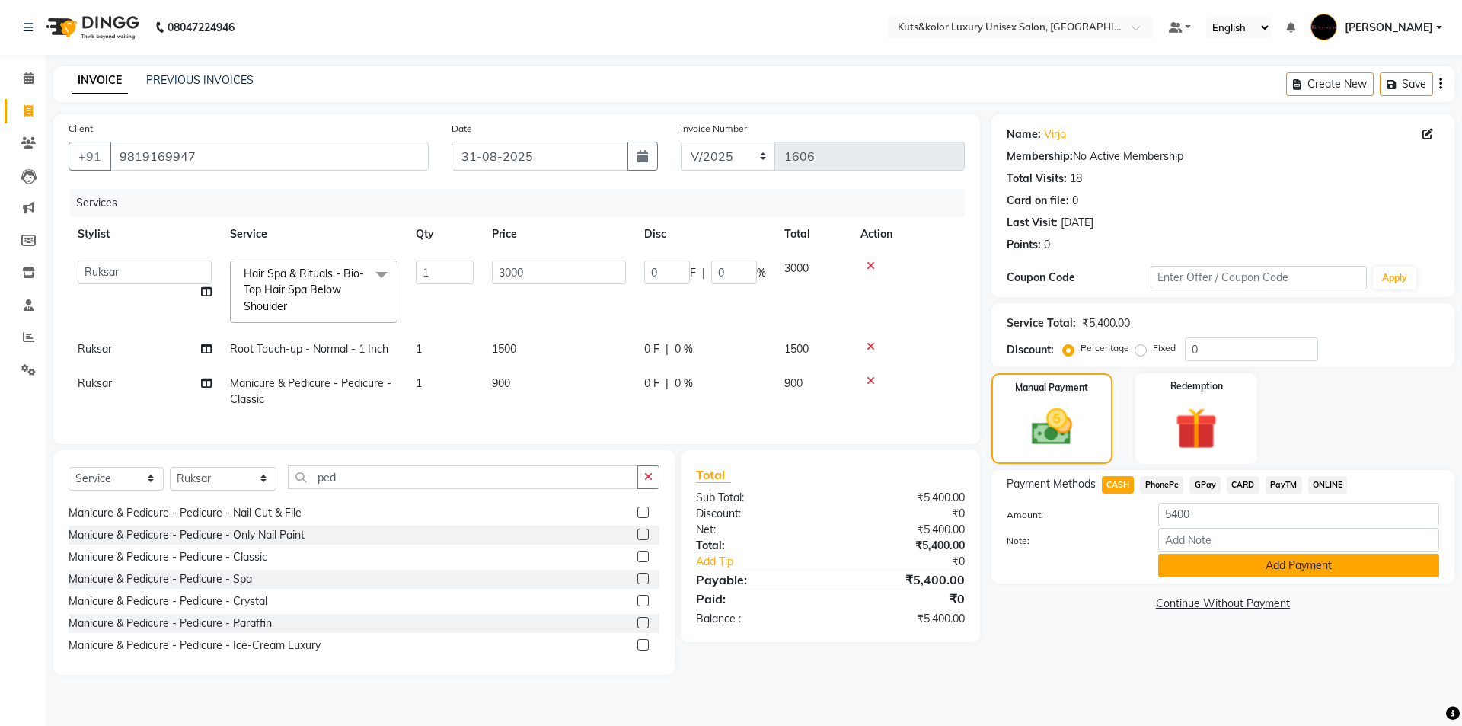
click at [1179, 561] on button "Add Payment" at bounding box center [1298, 566] width 281 height 24
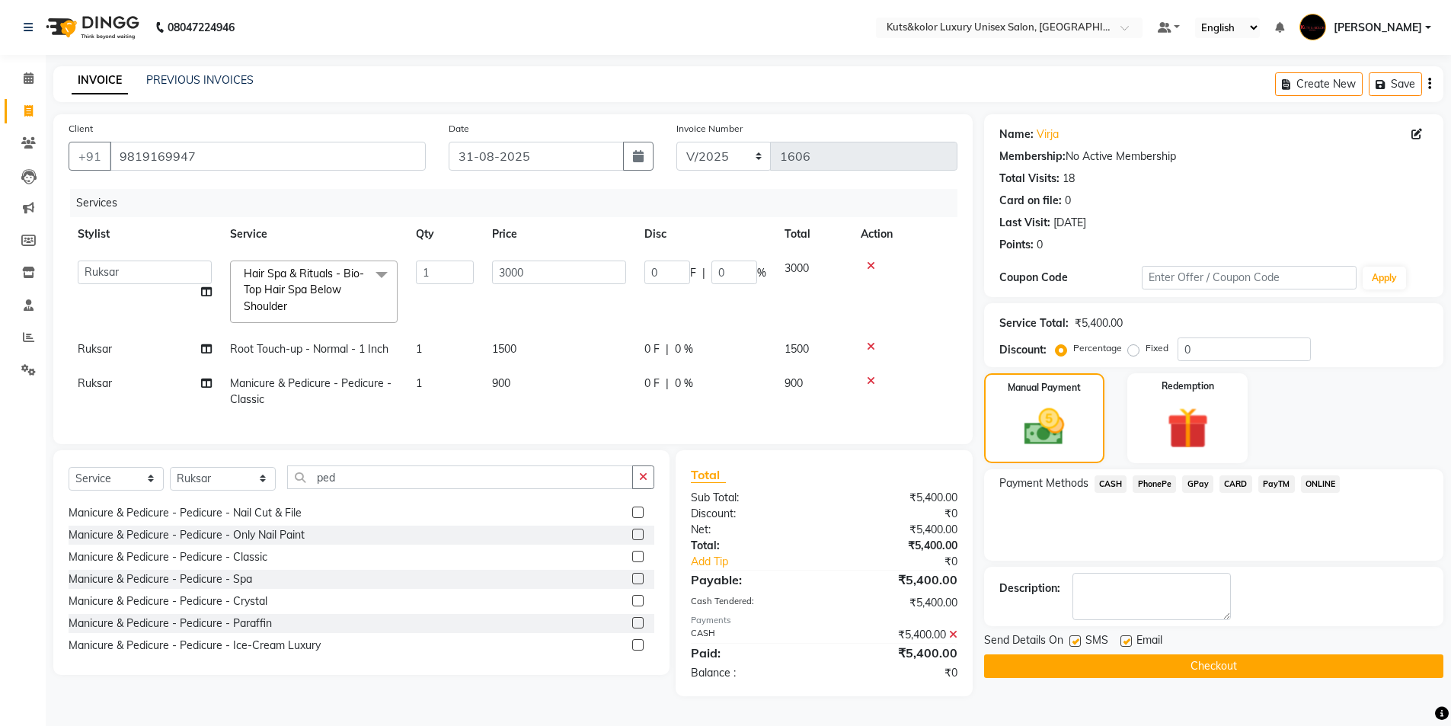
click at [1077, 636] on label at bounding box center [1074, 640] width 11 height 11
click at [1077, 637] on input "checkbox" at bounding box center [1074, 642] width 10 height 10
checkbox input "false"
click at [1078, 667] on button "Checkout" at bounding box center [1213, 666] width 459 height 24
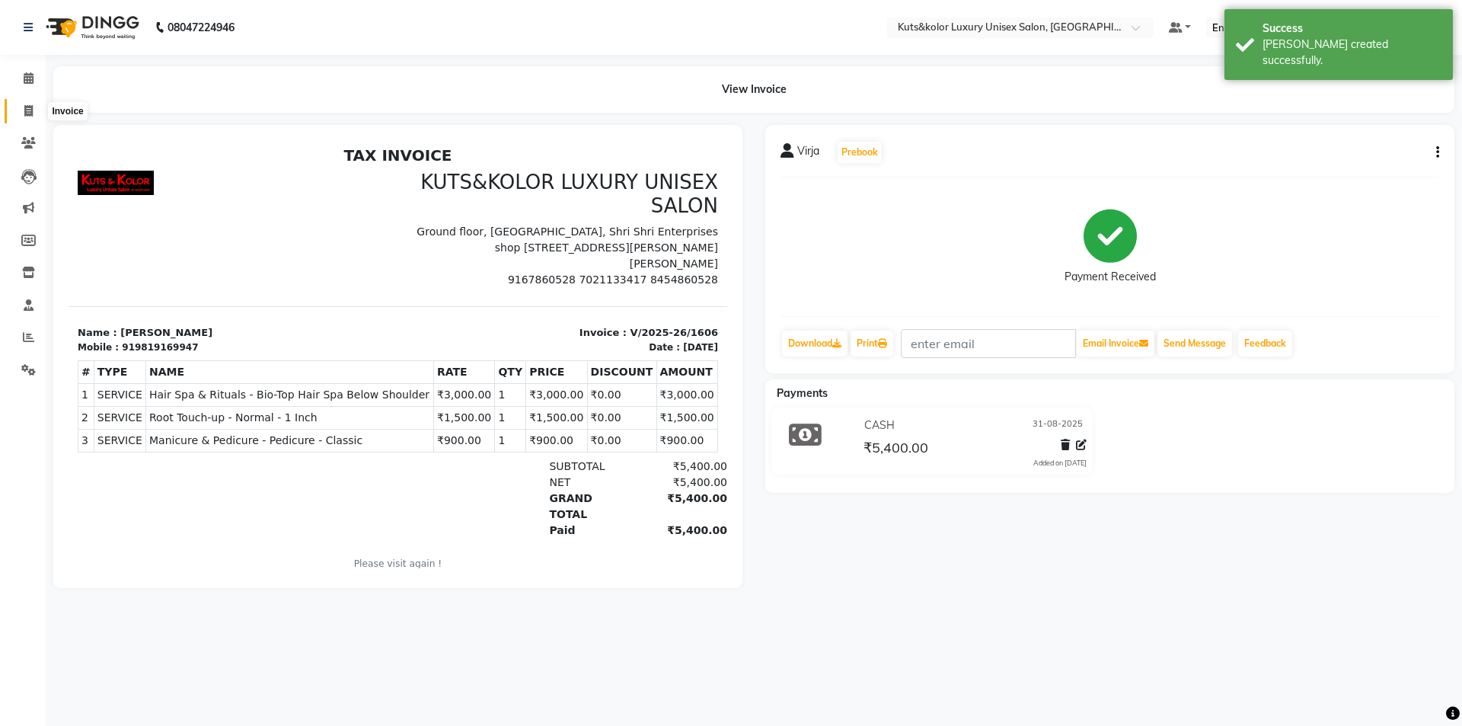
click at [28, 106] on icon at bounding box center [28, 110] width 8 height 11
select select "7374"
select select "service"
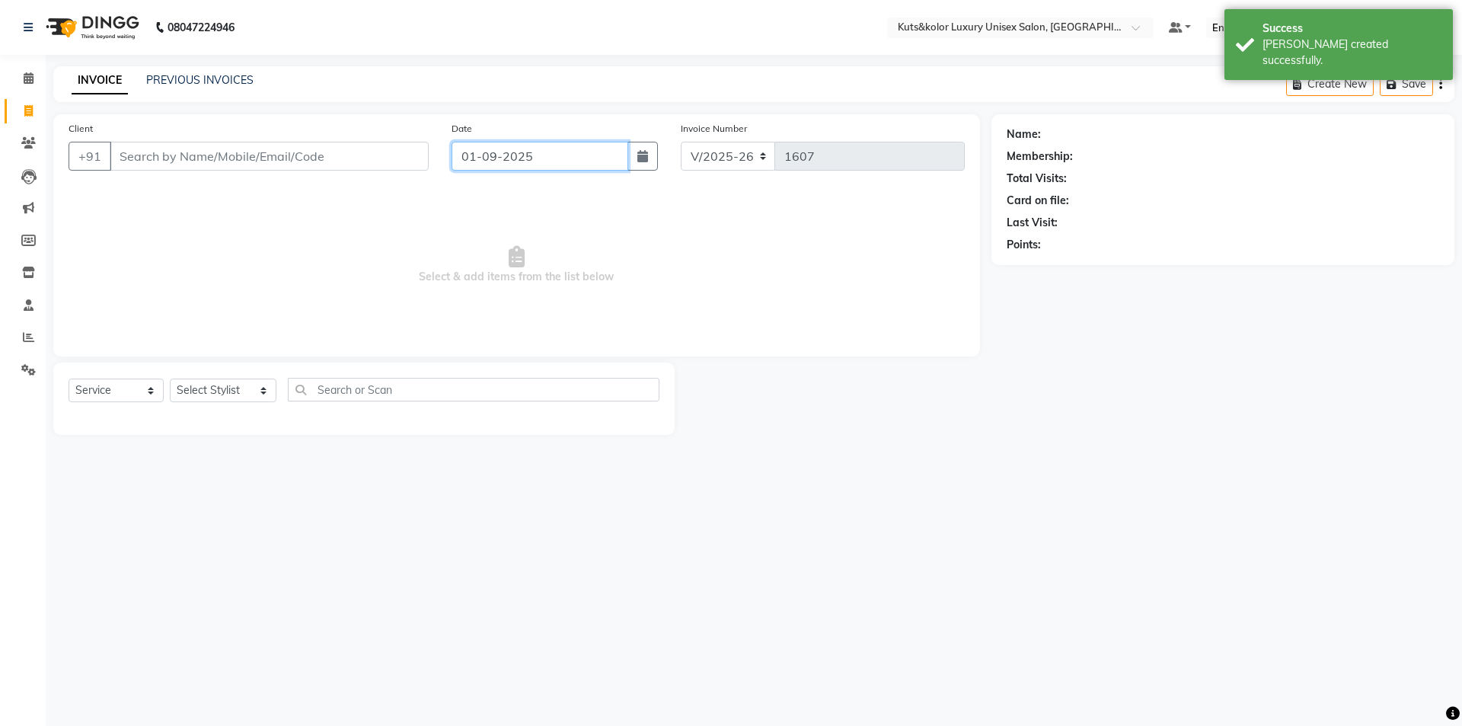
click at [546, 154] on input "01-09-2025" at bounding box center [540, 156] width 177 height 29
select select "9"
select select "2025"
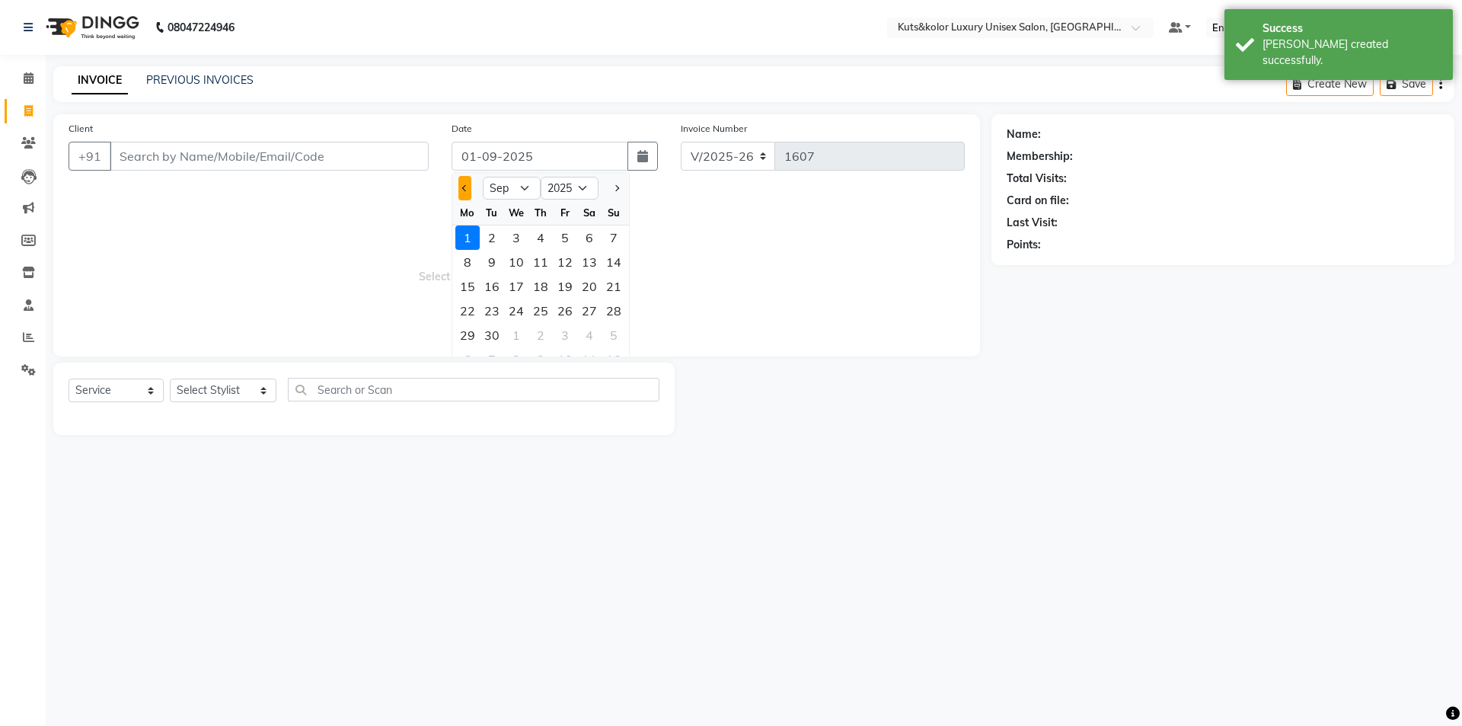
click at [465, 192] on button "Previous month" at bounding box center [464, 188] width 13 height 24
select select "8"
click at [610, 323] on div "31" at bounding box center [614, 335] width 24 height 24
type input "31-08-2025"
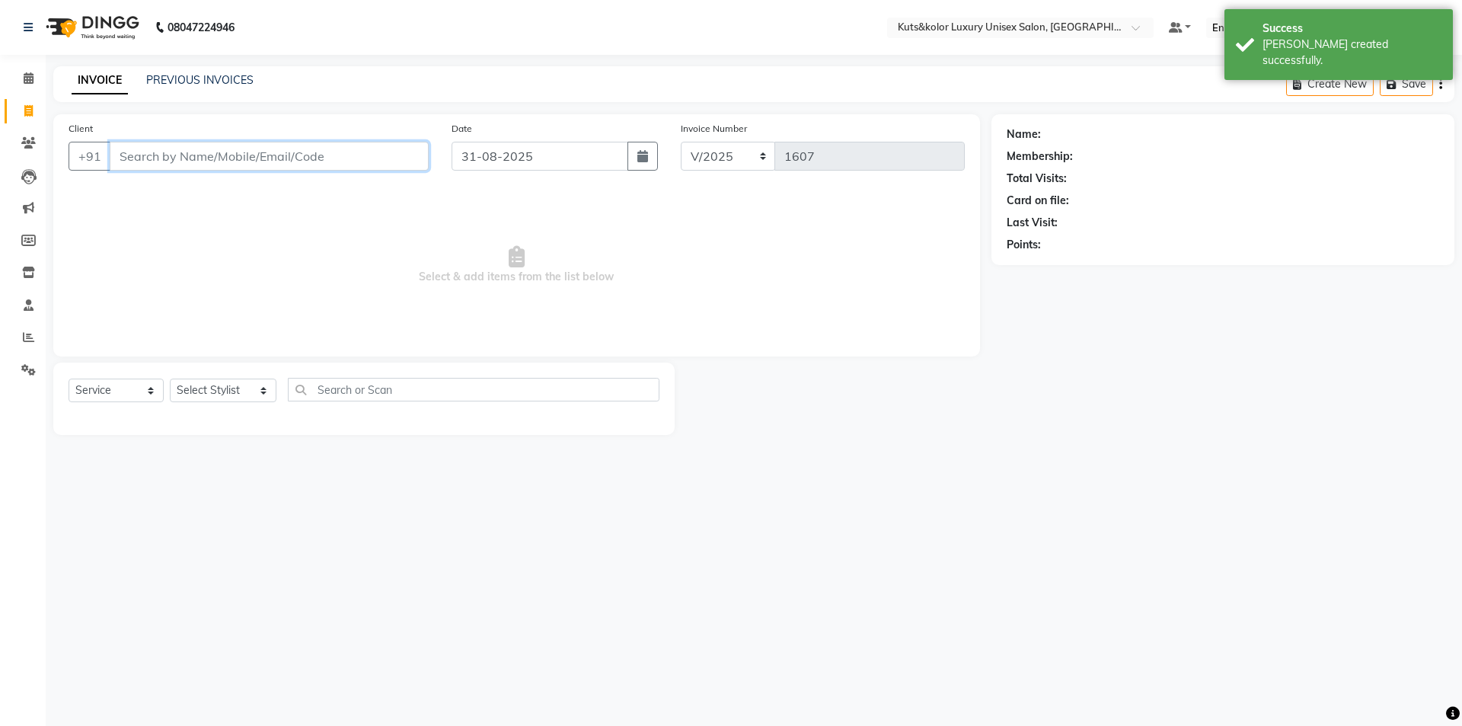
click at [268, 145] on input "Client" at bounding box center [269, 156] width 319 height 29
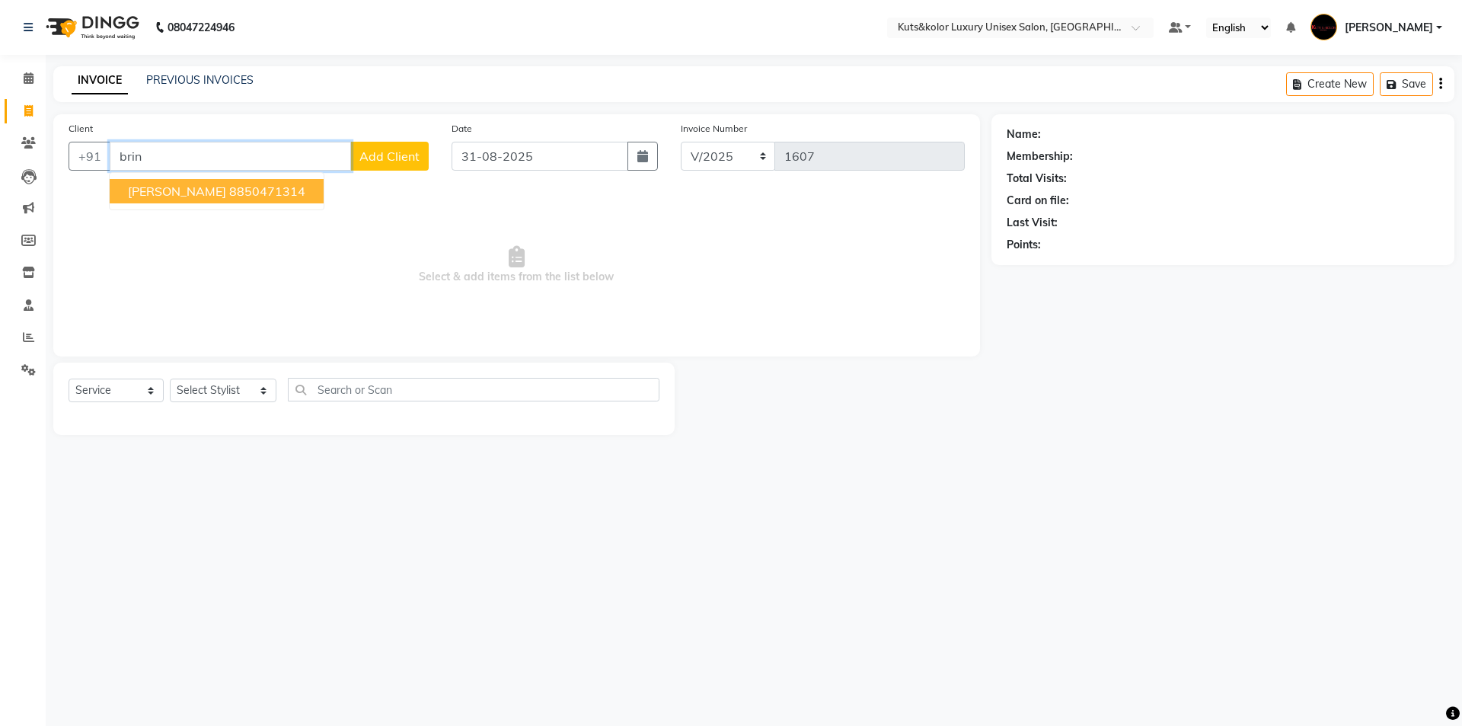
click at [258, 192] on ngb-highlight "8850471314" at bounding box center [267, 191] width 76 height 15
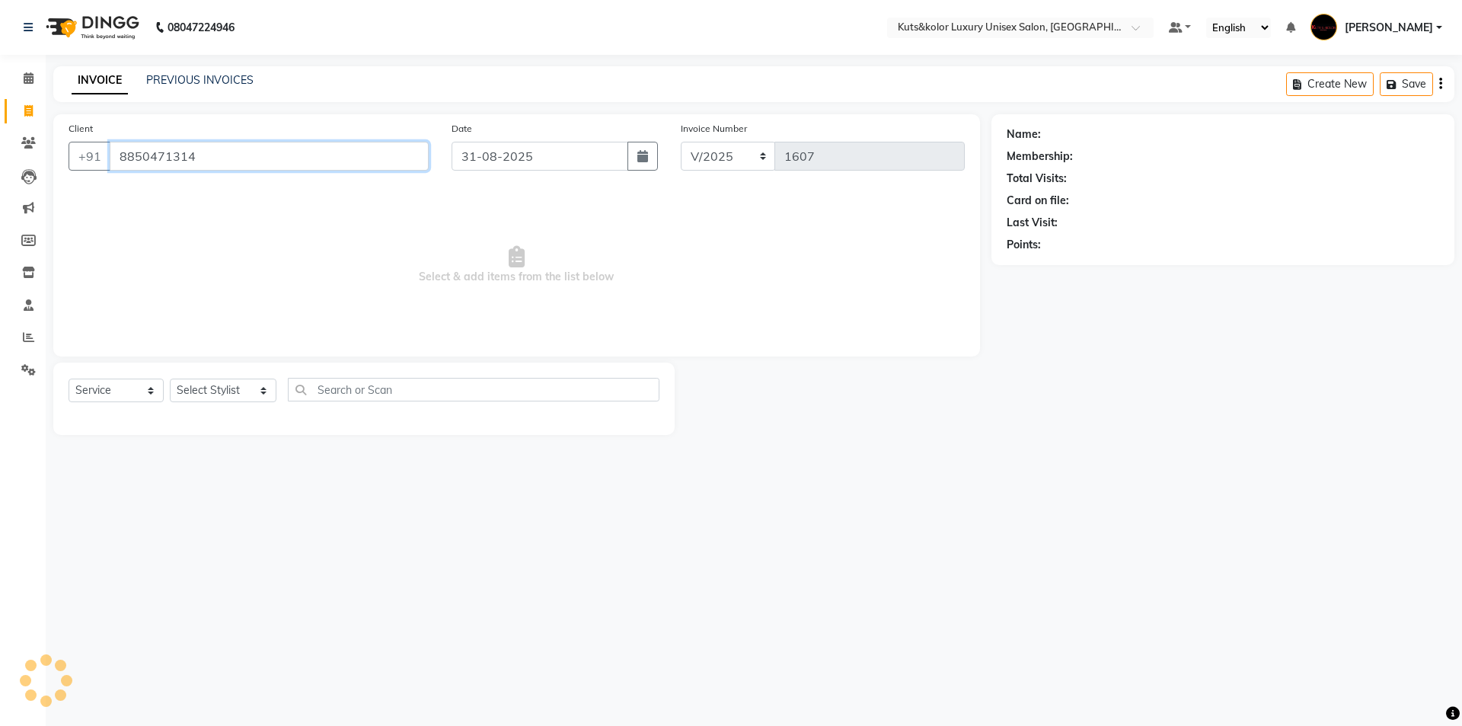
type input "8850471314"
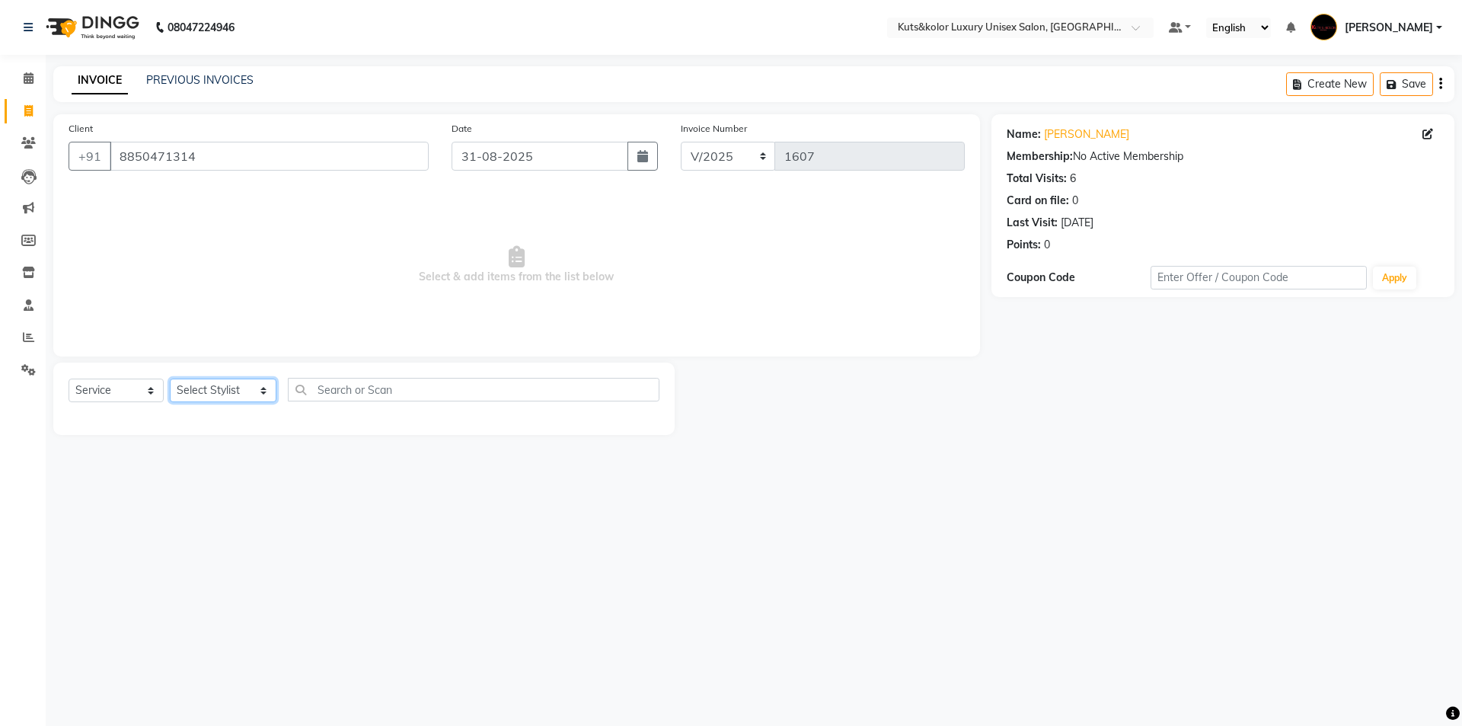
click at [216, 390] on select "Select Stylist aman [PERSON_NAME] beautiction [PERSON_NAME] [PERSON_NAME] (nail…" at bounding box center [223, 391] width 107 height 24
select select "64396"
click at [170, 379] on select "Select Stylist aman [PERSON_NAME] beautiction [PERSON_NAME] [PERSON_NAME] (nail…" at bounding box center [223, 391] width 107 height 24
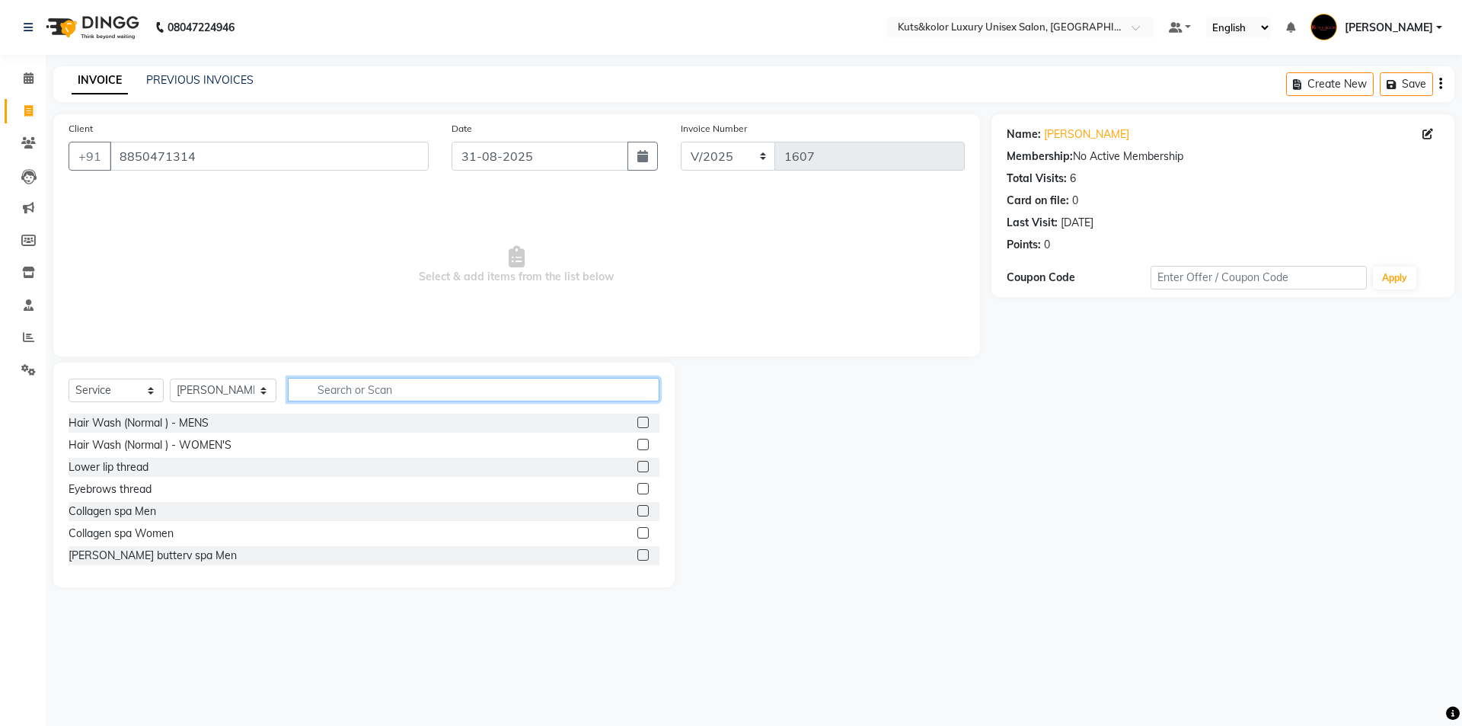
click at [340, 390] on input "text" at bounding box center [474, 390] width 372 height 24
type input "tou"
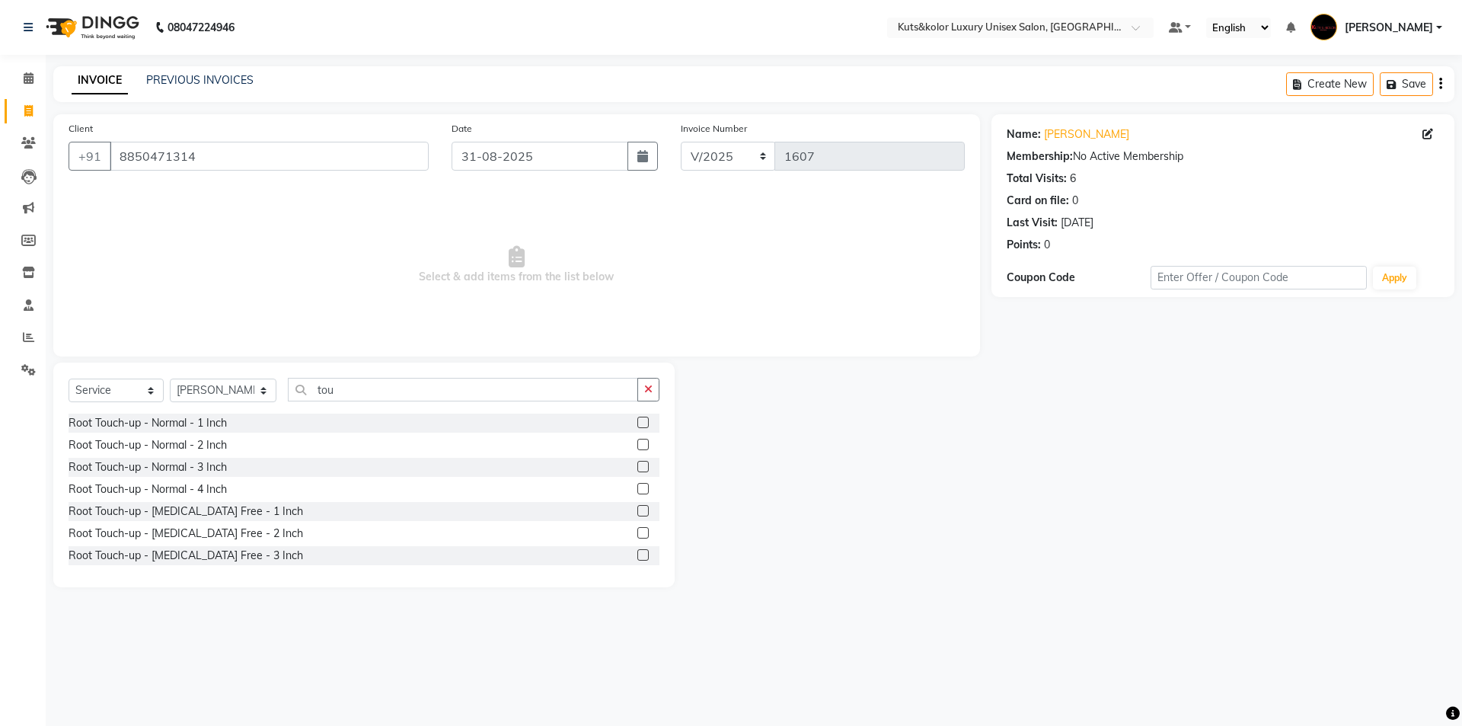
click at [637, 422] on label at bounding box center [642, 422] width 11 height 11
click at [637, 422] on input "checkbox" at bounding box center [642, 423] width 10 height 10
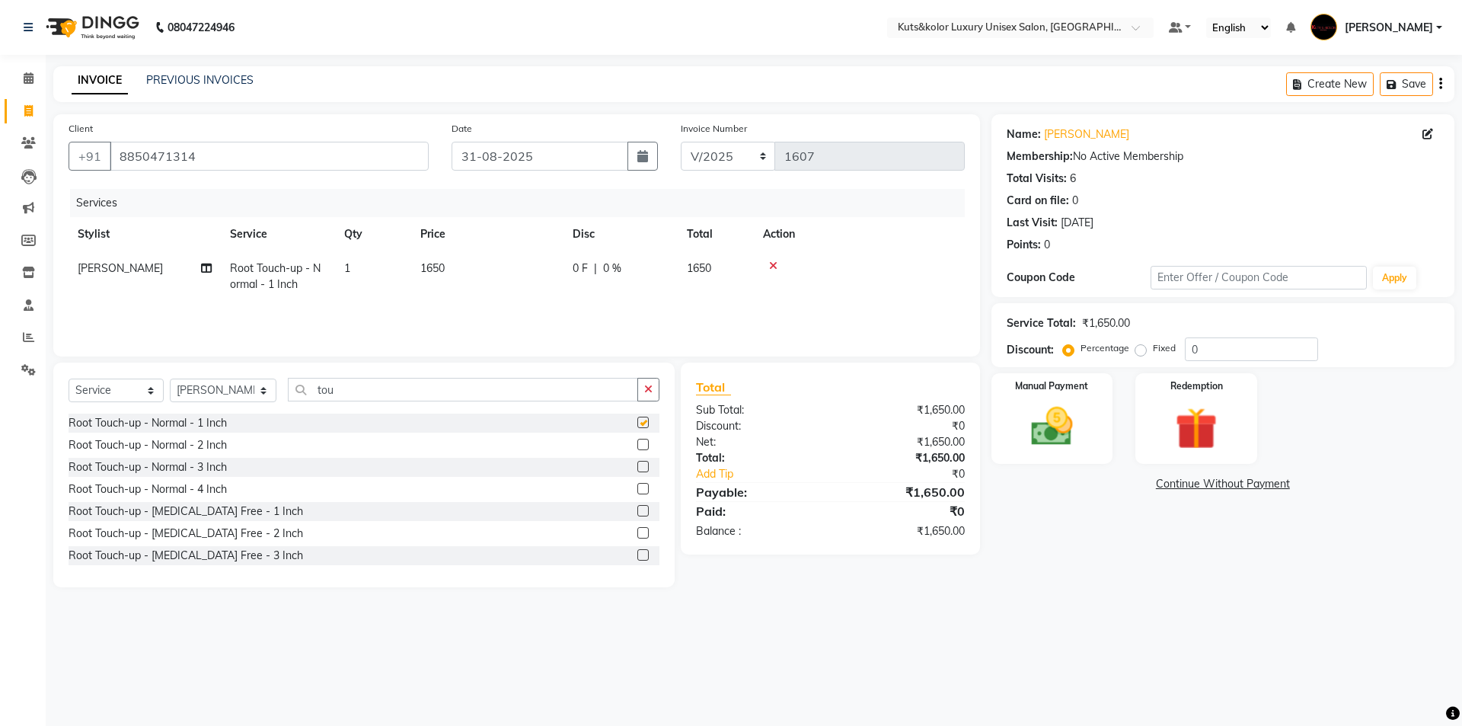
checkbox input "false"
click at [487, 263] on td "1650" at bounding box center [487, 276] width 152 height 50
select select "64396"
click at [553, 272] on input "1650" at bounding box center [559, 272] width 134 height 24
type input "1500"
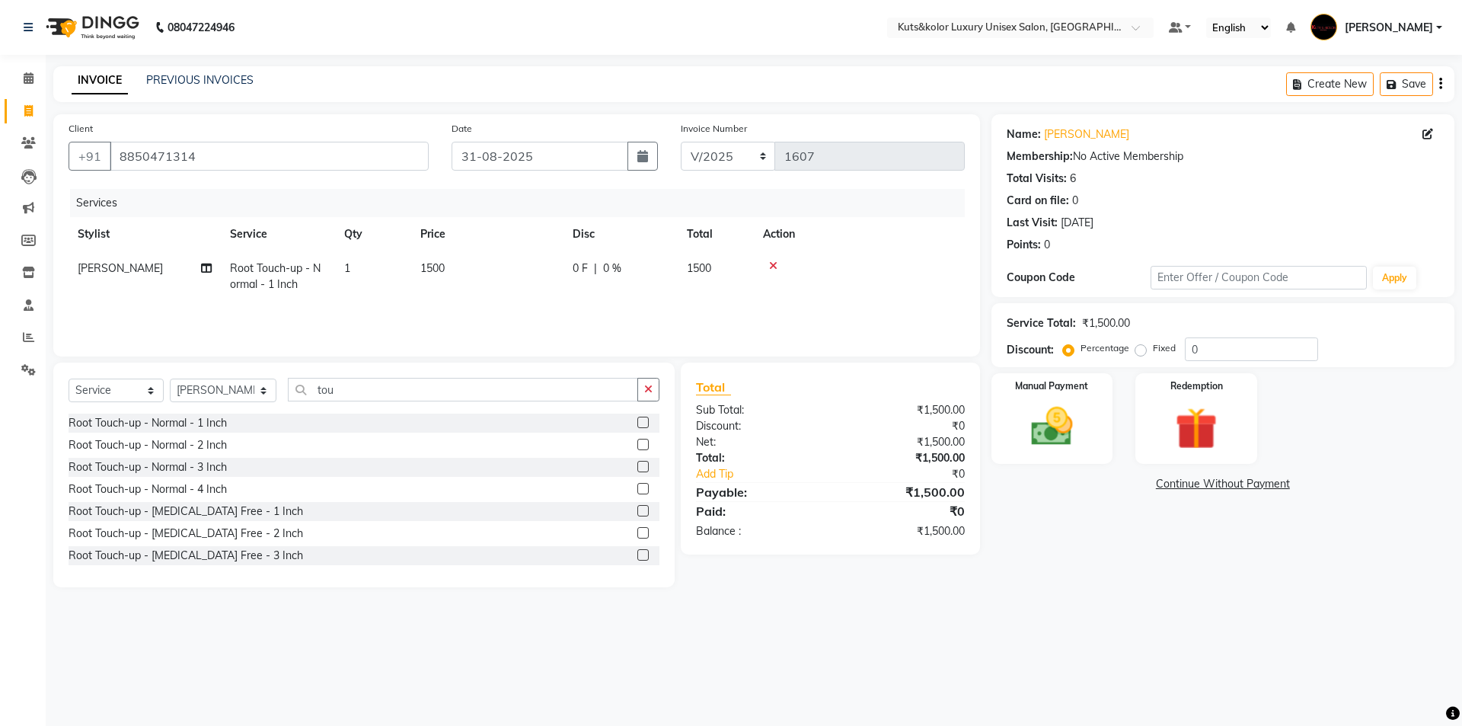
drag, startPoint x: 545, startPoint y: 299, endPoint x: 547, endPoint y: 289, distance: 10.0
click at [547, 297] on td "1500" at bounding box center [487, 276] width 152 height 50
select select "64396"
click at [644, 384] on button "button" at bounding box center [648, 390] width 22 height 24
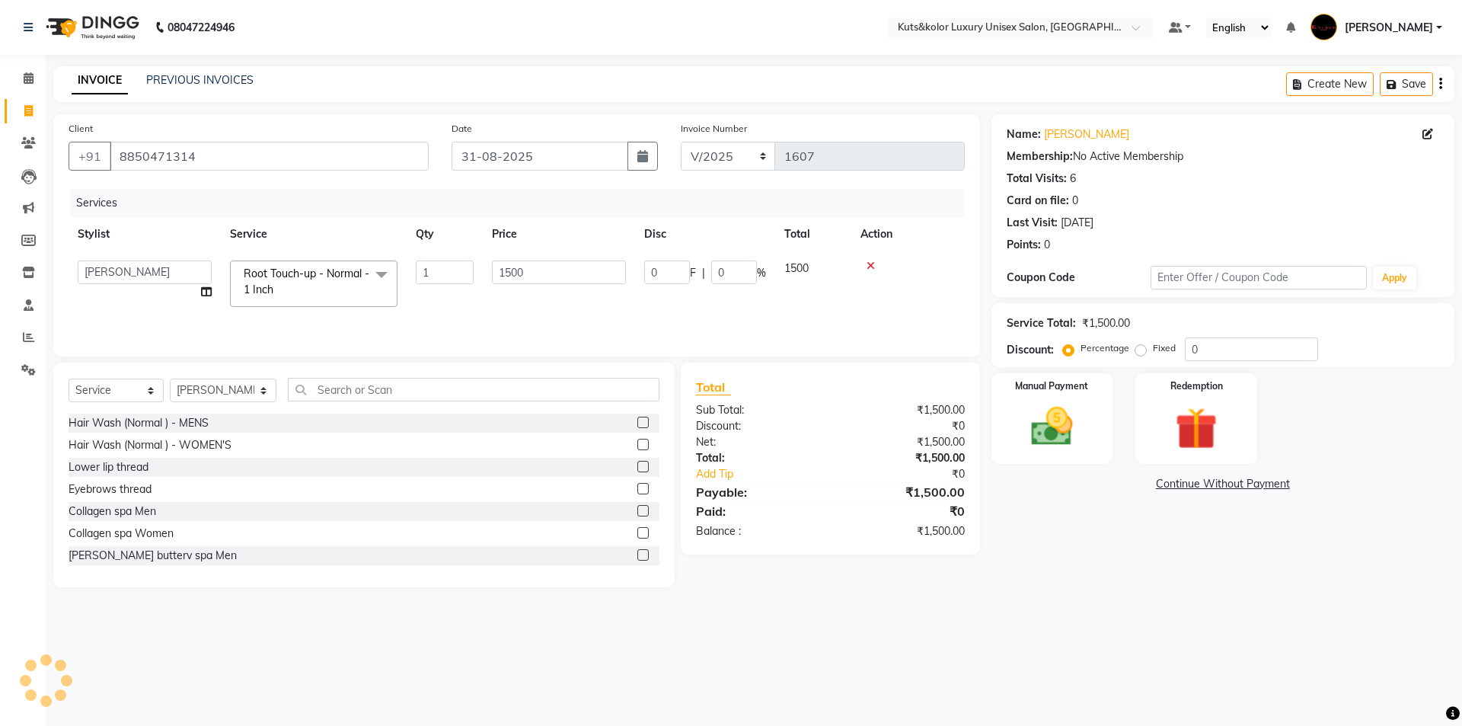
click at [458, 375] on div "Select Service Product Membership Package Voucher Prepaid Gift Card Select Styl…" at bounding box center [363, 475] width 621 height 225
click at [439, 392] on input "text" at bounding box center [474, 390] width 372 height 24
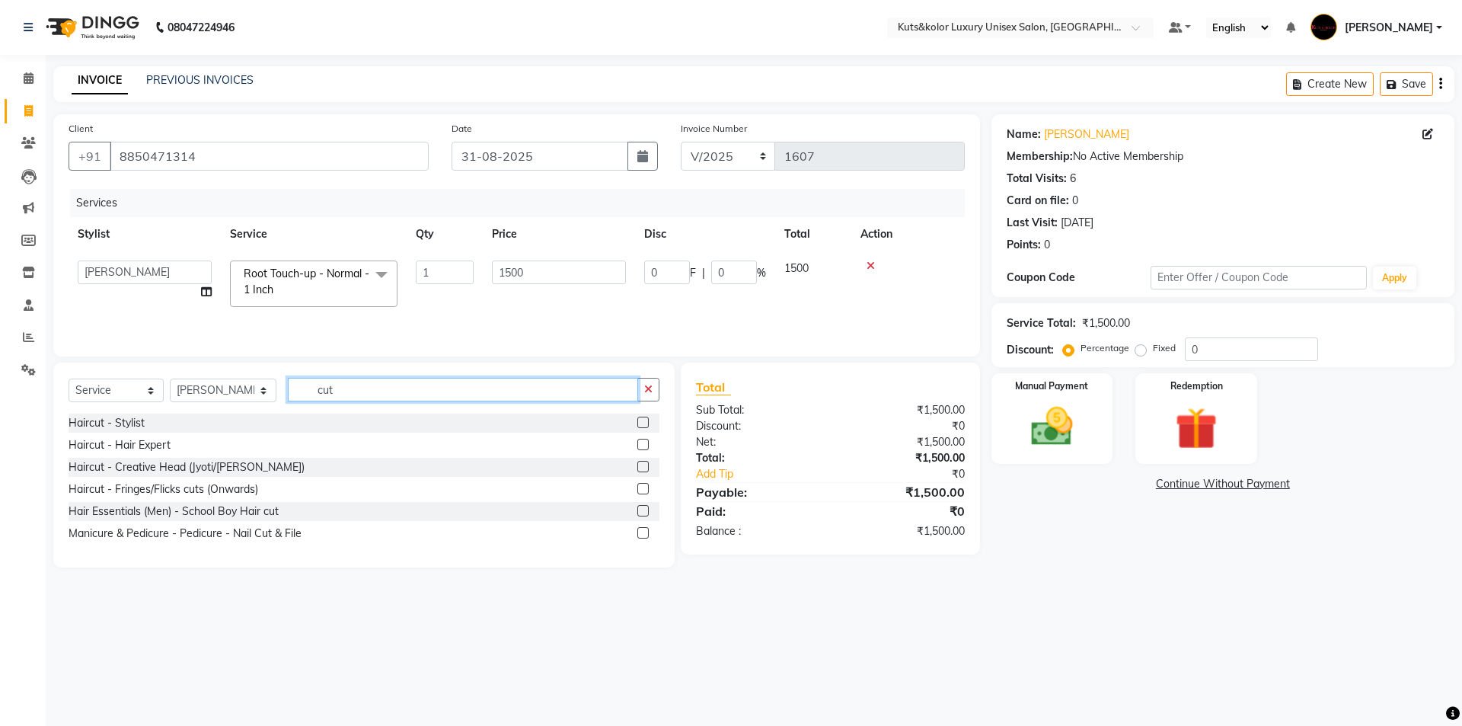
type input "cut"
drag, startPoint x: 644, startPoint y: 420, endPoint x: 625, endPoint y: 396, distance: 29.9
click at [644, 420] on label at bounding box center [642, 422] width 11 height 11
click at [644, 420] on input "checkbox" at bounding box center [642, 423] width 10 height 10
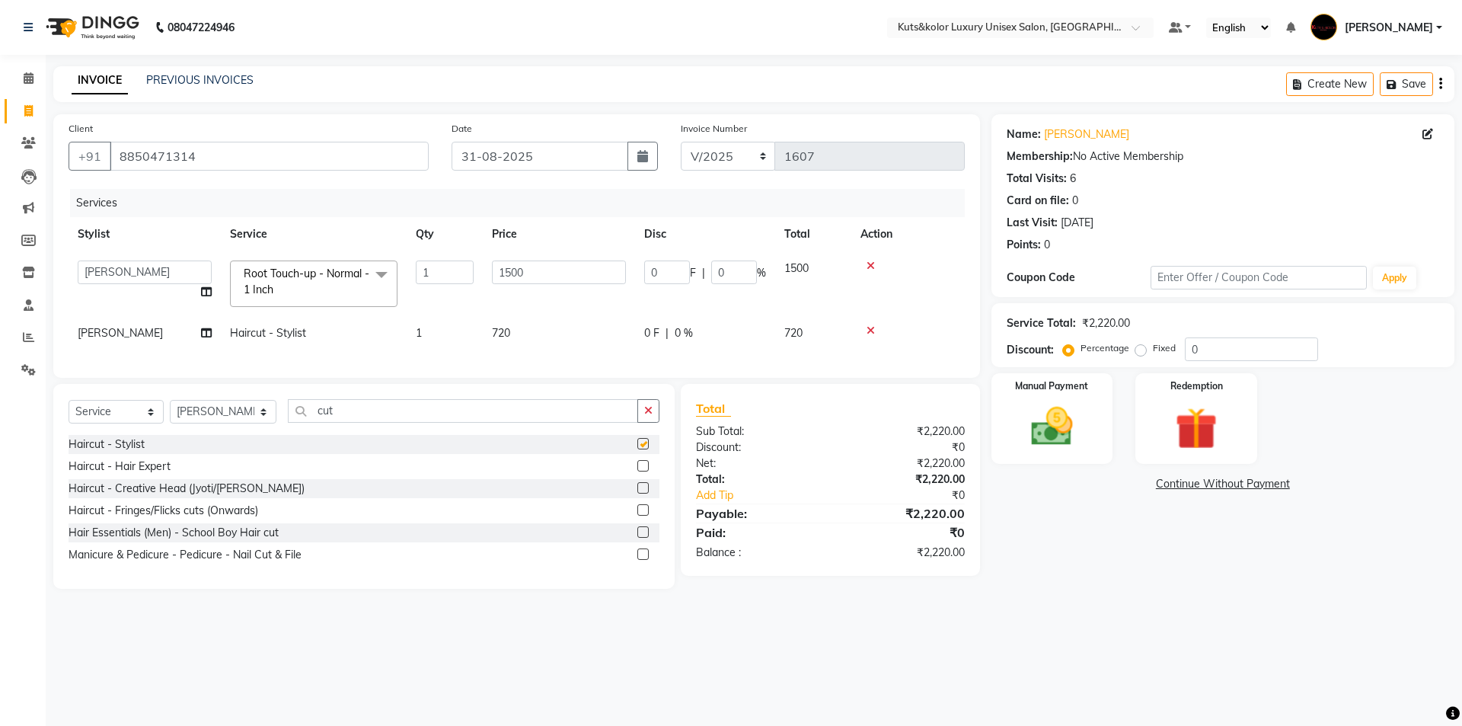
checkbox input "false"
click at [570, 343] on td "720" at bounding box center [559, 333] width 152 height 34
select select "64396"
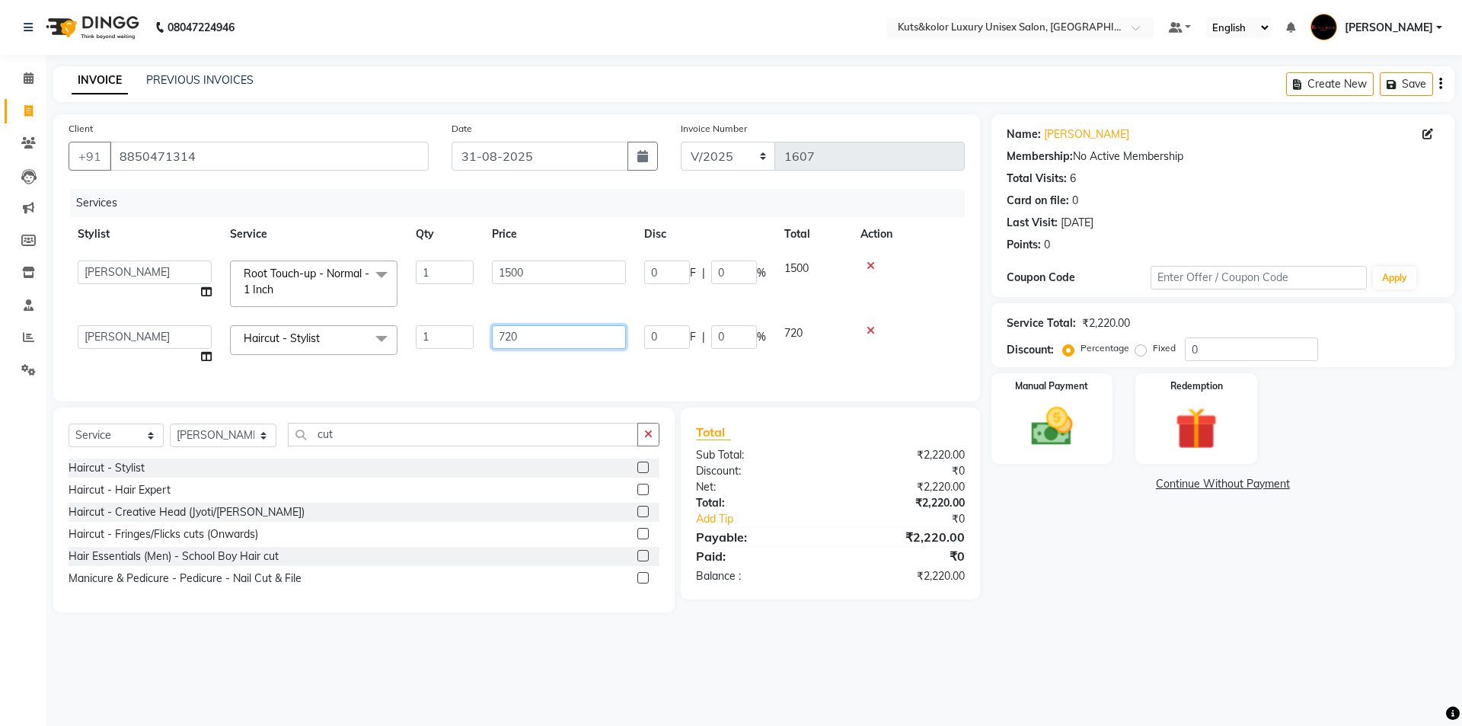
click at [589, 337] on input "720" at bounding box center [559, 337] width 134 height 24
type input "7"
type input "500"
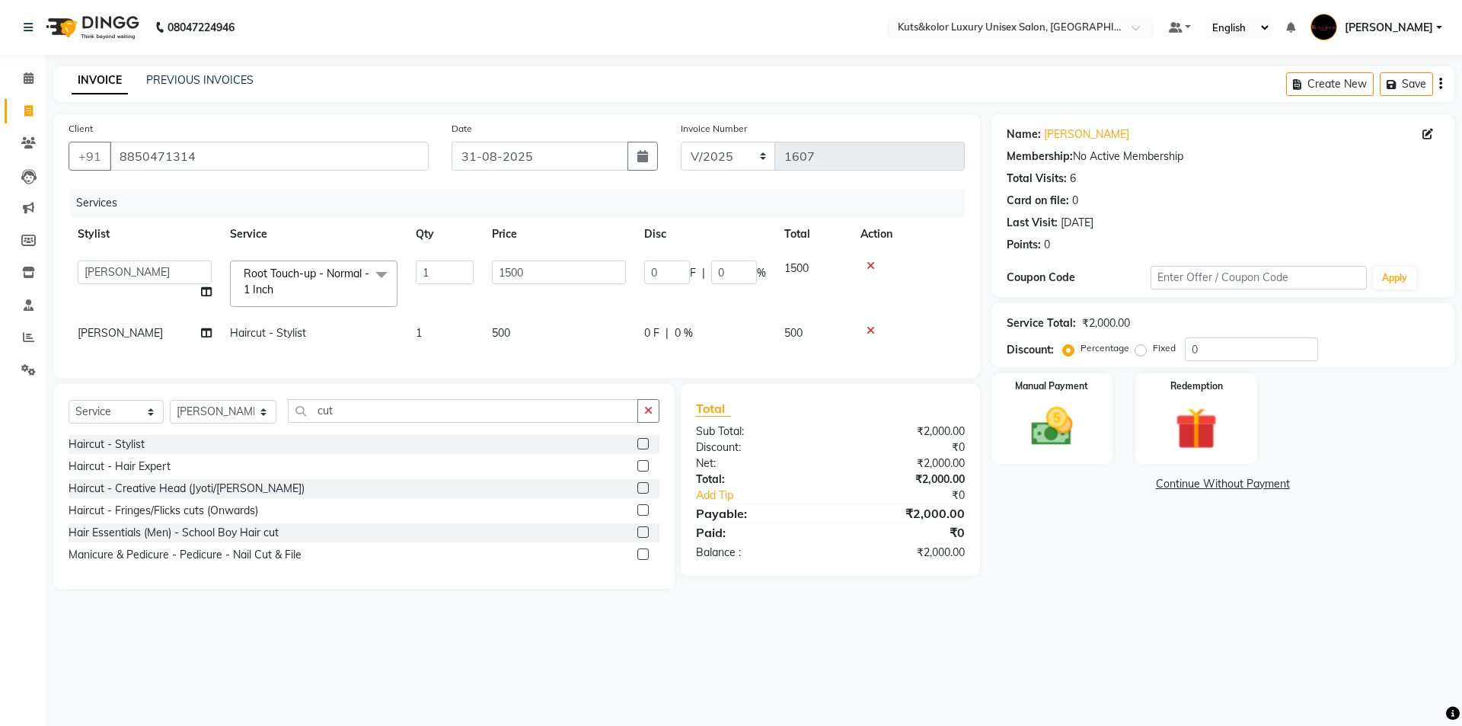
click at [560, 363] on div "Services Stylist Service Qty Price Disc Total Action aman [PERSON_NAME] beautic…" at bounding box center [517, 276] width 896 height 174
click at [646, 416] on icon "button" at bounding box center [648, 410] width 8 height 11
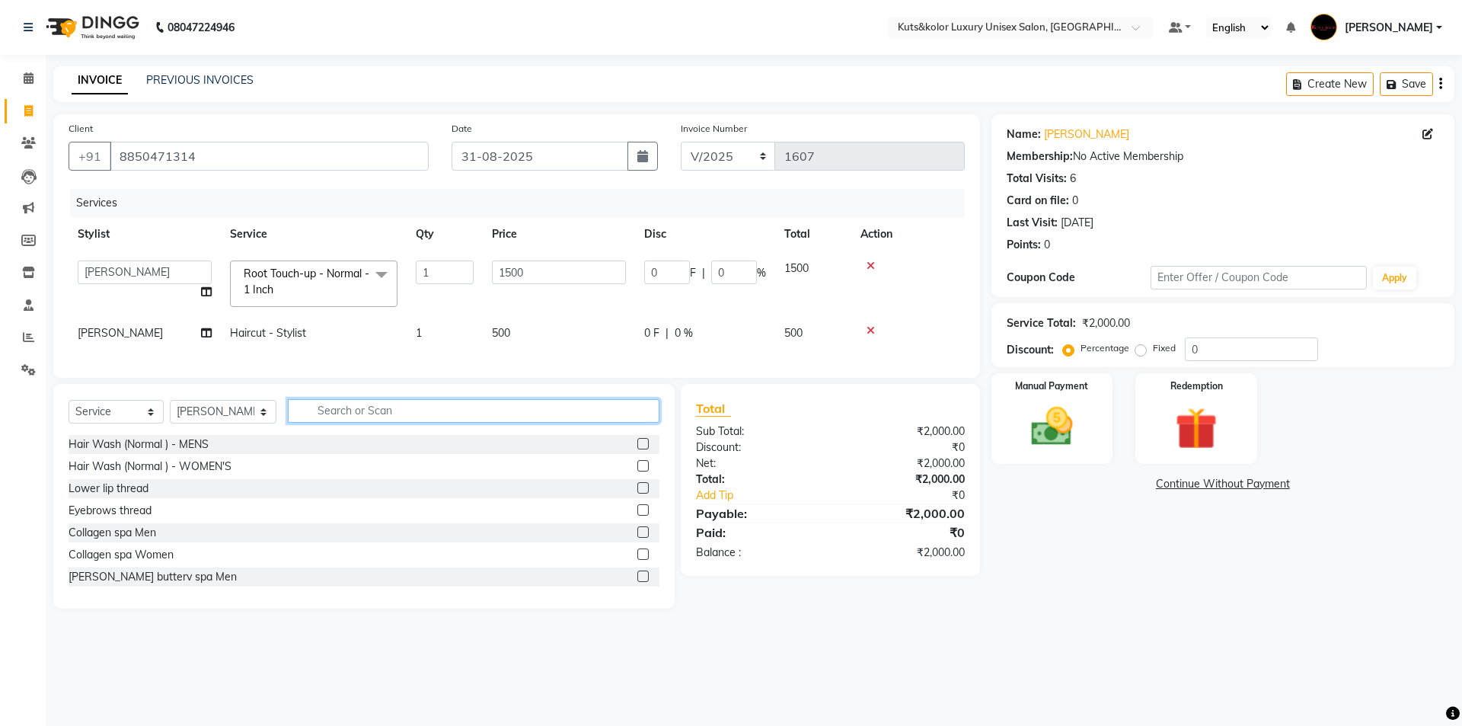
click at [550, 414] on input "text" at bounding box center [474, 411] width 372 height 24
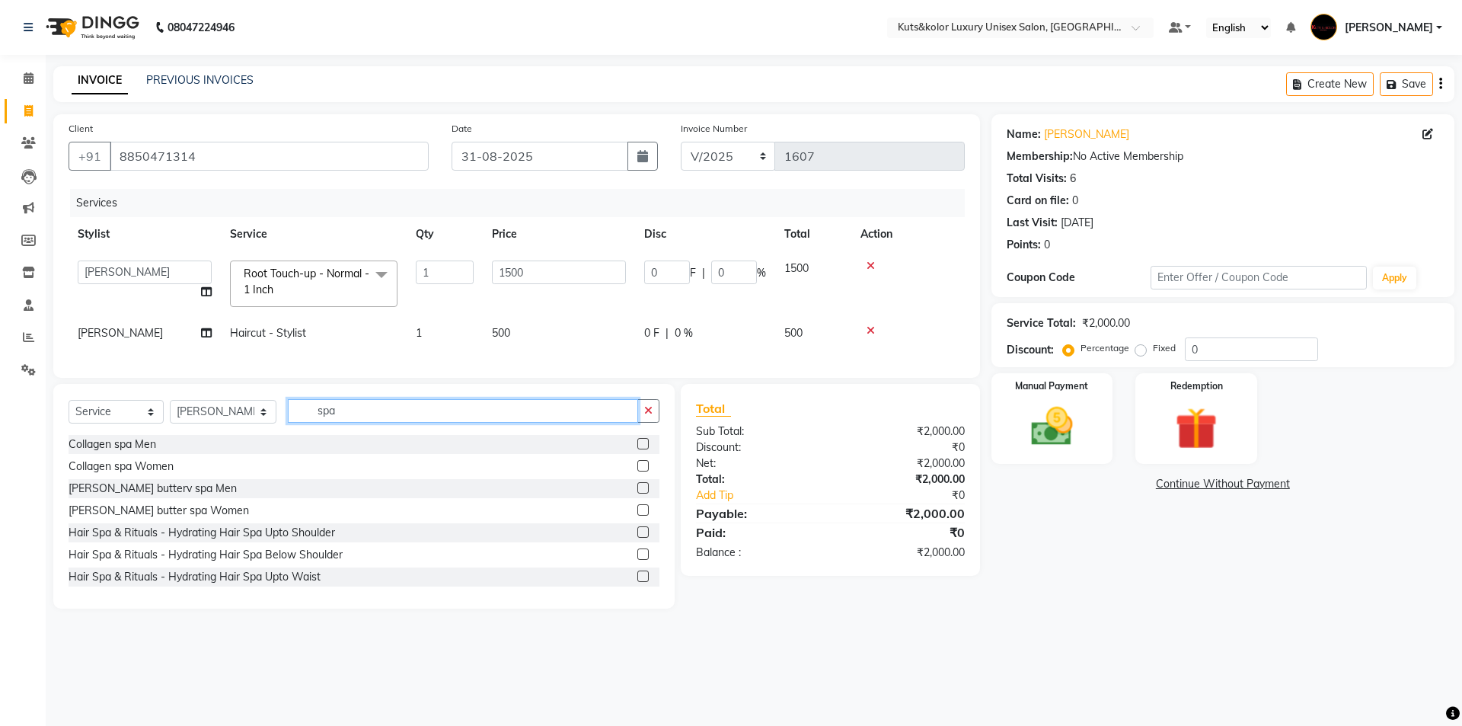
type input "spa"
click at [637, 516] on label at bounding box center [642, 509] width 11 height 11
click at [637, 516] on input "checkbox" at bounding box center [642, 511] width 10 height 10
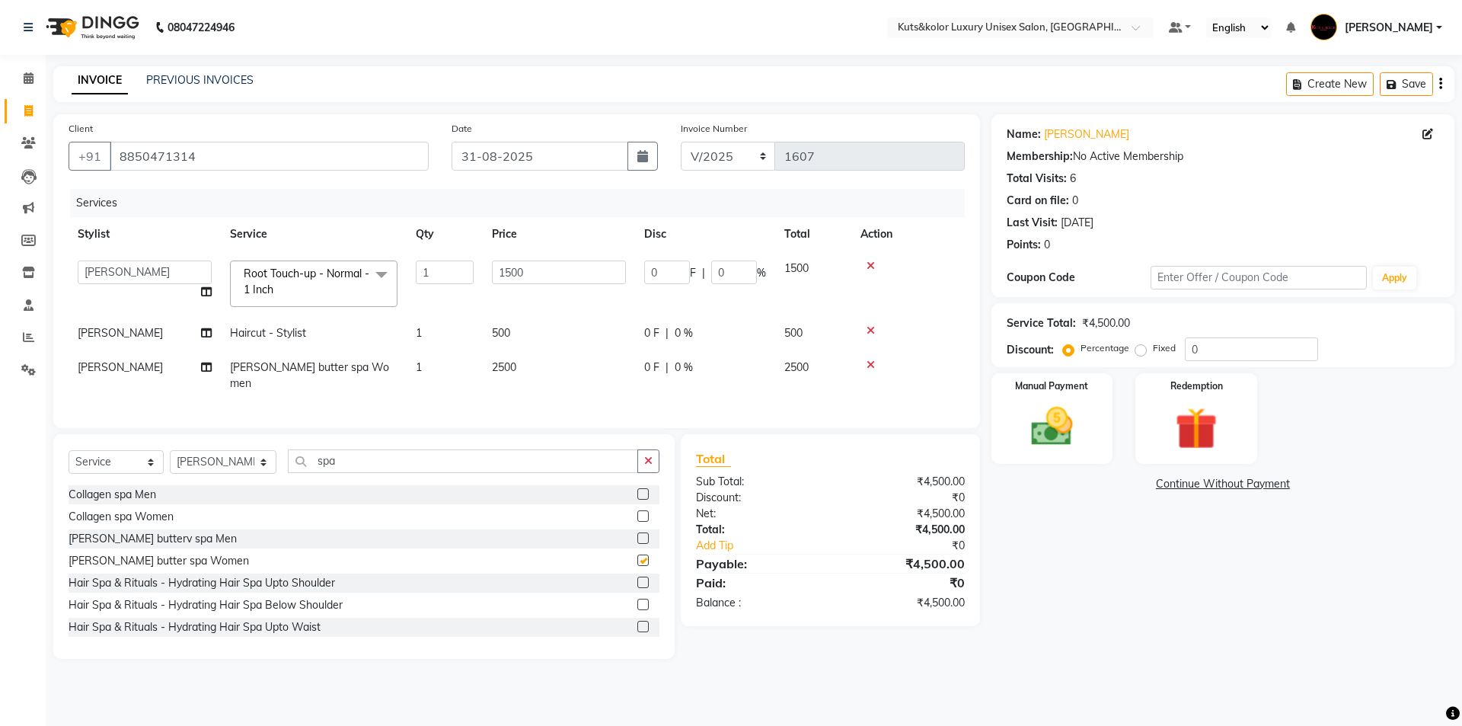
checkbox input "false"
click at [573, 363] on td "2500" at bounding box center [559, 375] width 152 height 50
select select "64396"
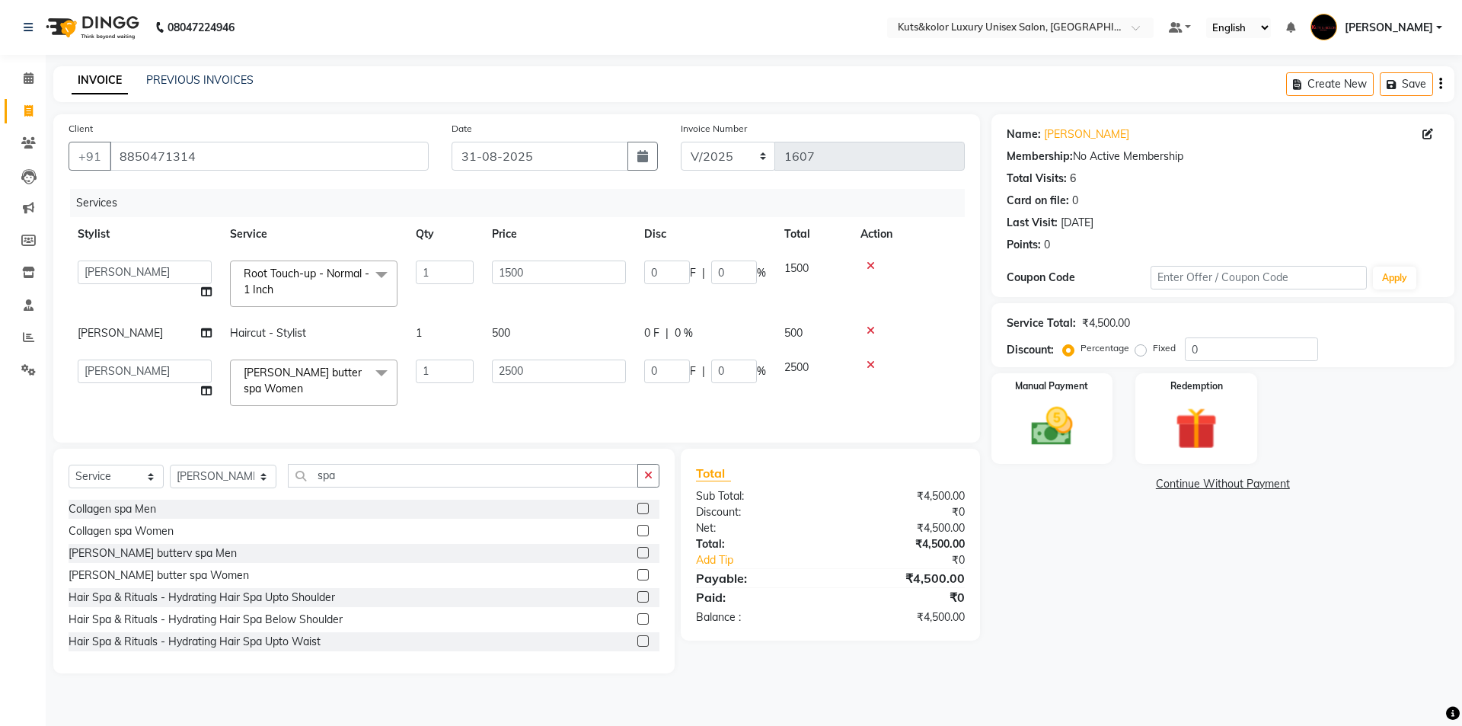
click at [581, 358] on td "2500" at bounding box center [559, 382] width 152 height 65
click at [581, 378] on input "2500" at bounding box center [559, 371] width 134 height 24
type input "2"
type input "3000"
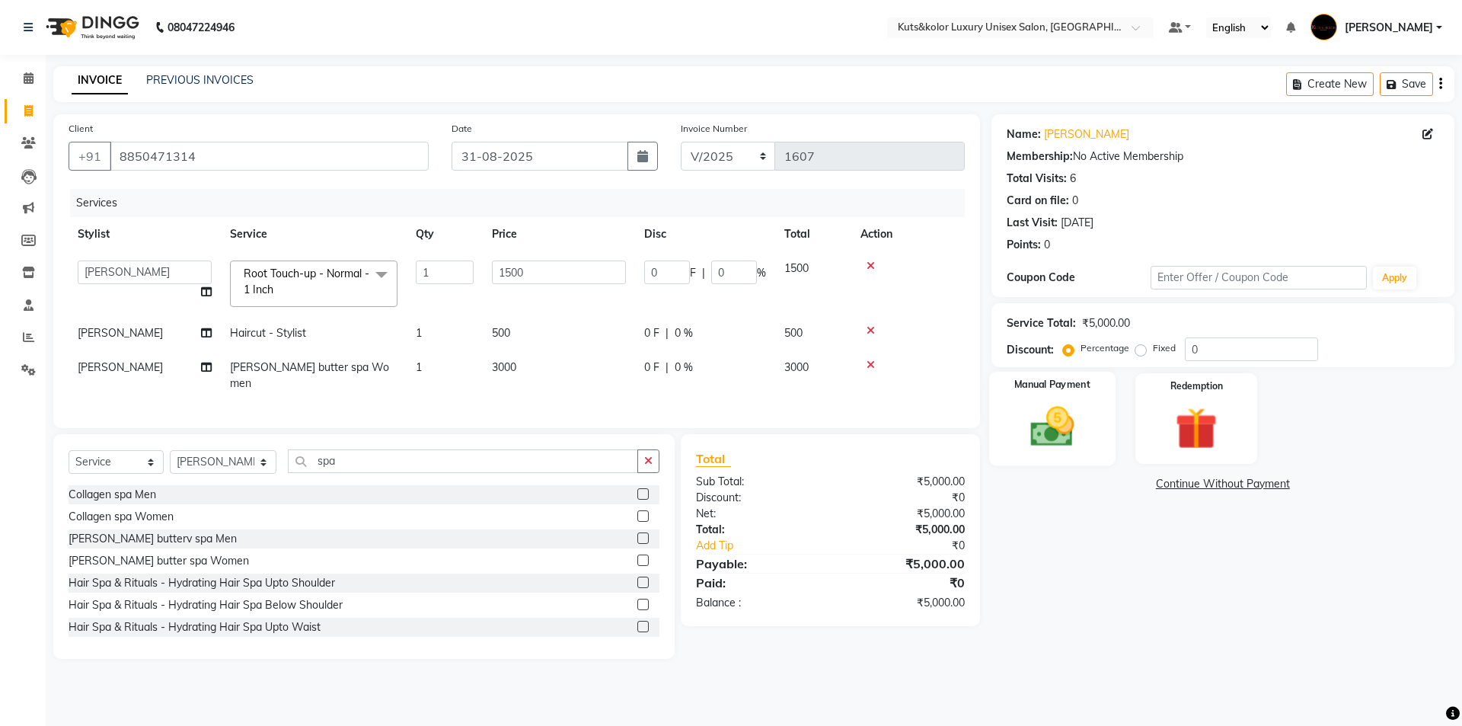
click at [1058, 423] on img at bounding box center [1052, 426] width 71 height 50
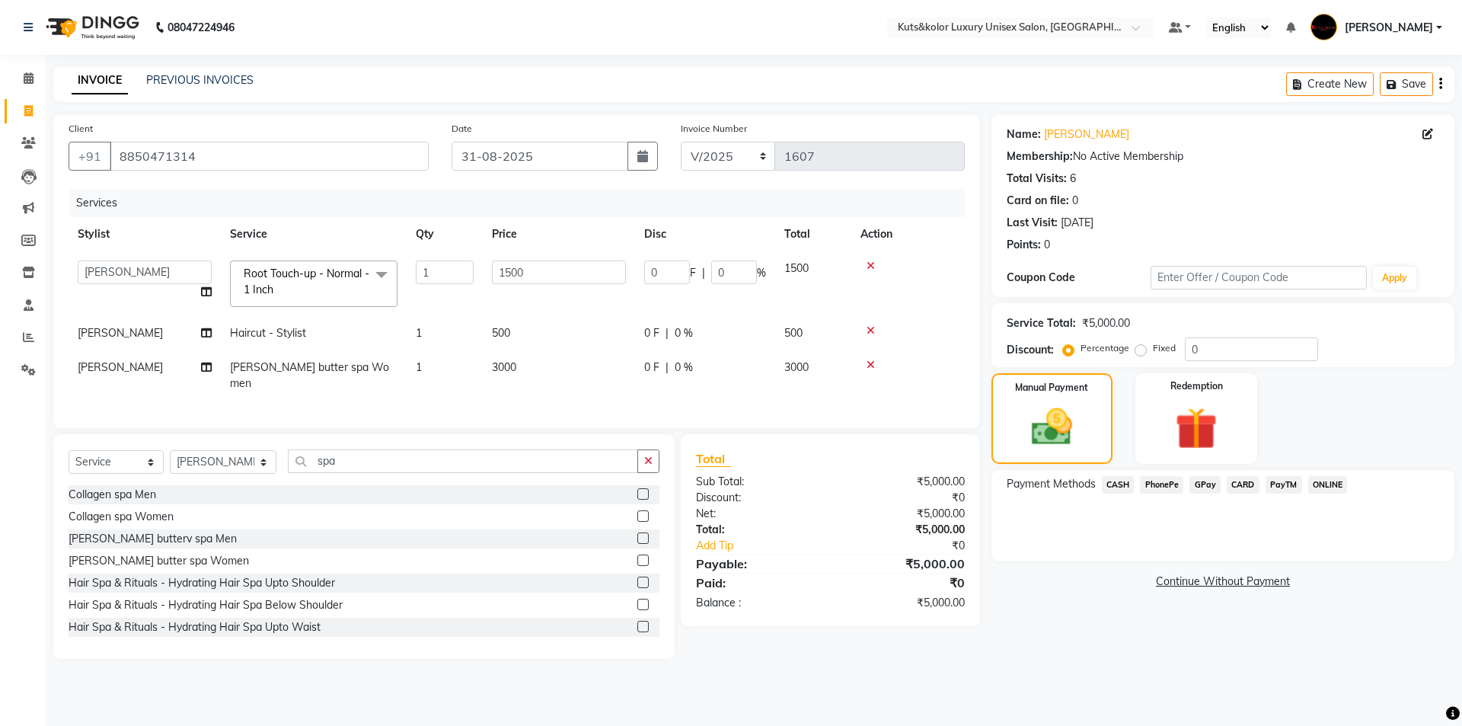
click at [1213, 486] on span "GPay" at bounding box center [1205, 485] width 31 height 18
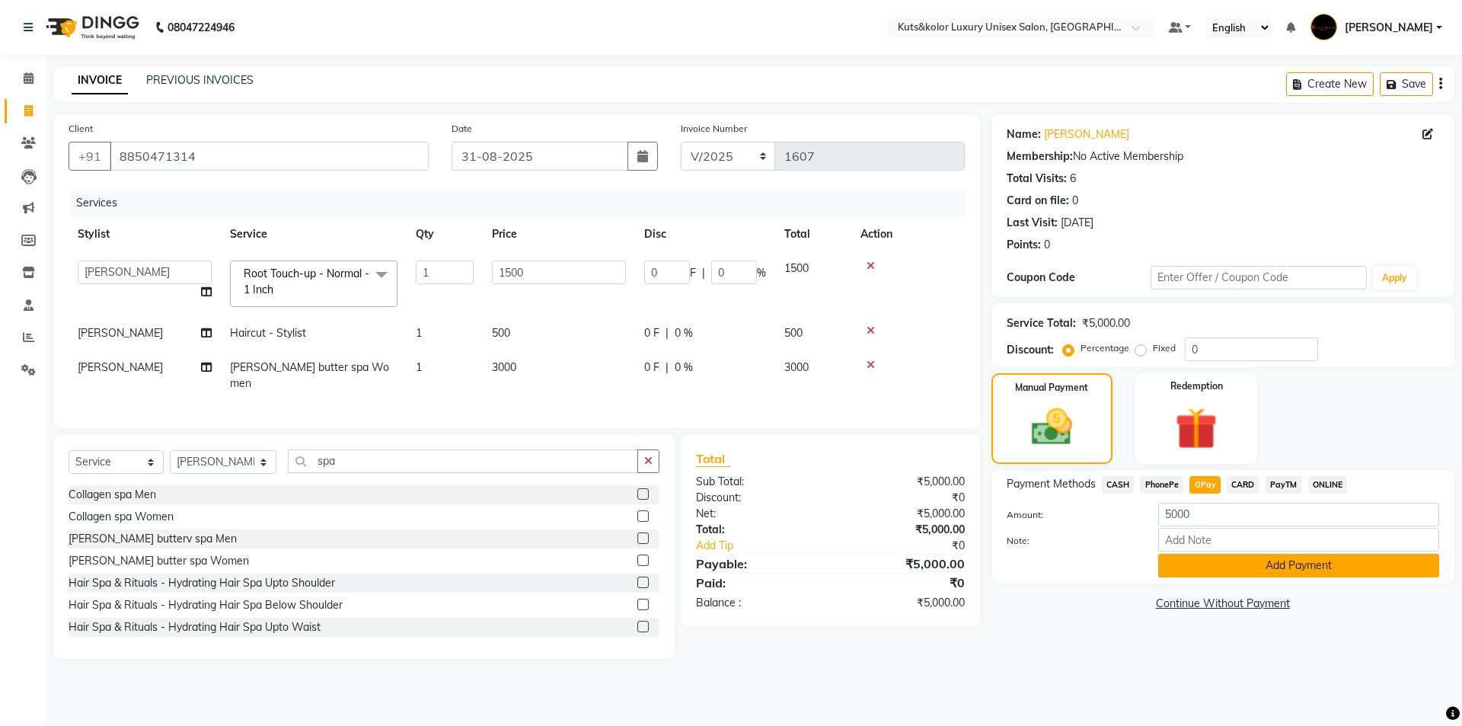
click at [1192, 558] on button "Add Payment" at bounding box center [1298, 566] width 281 height 24
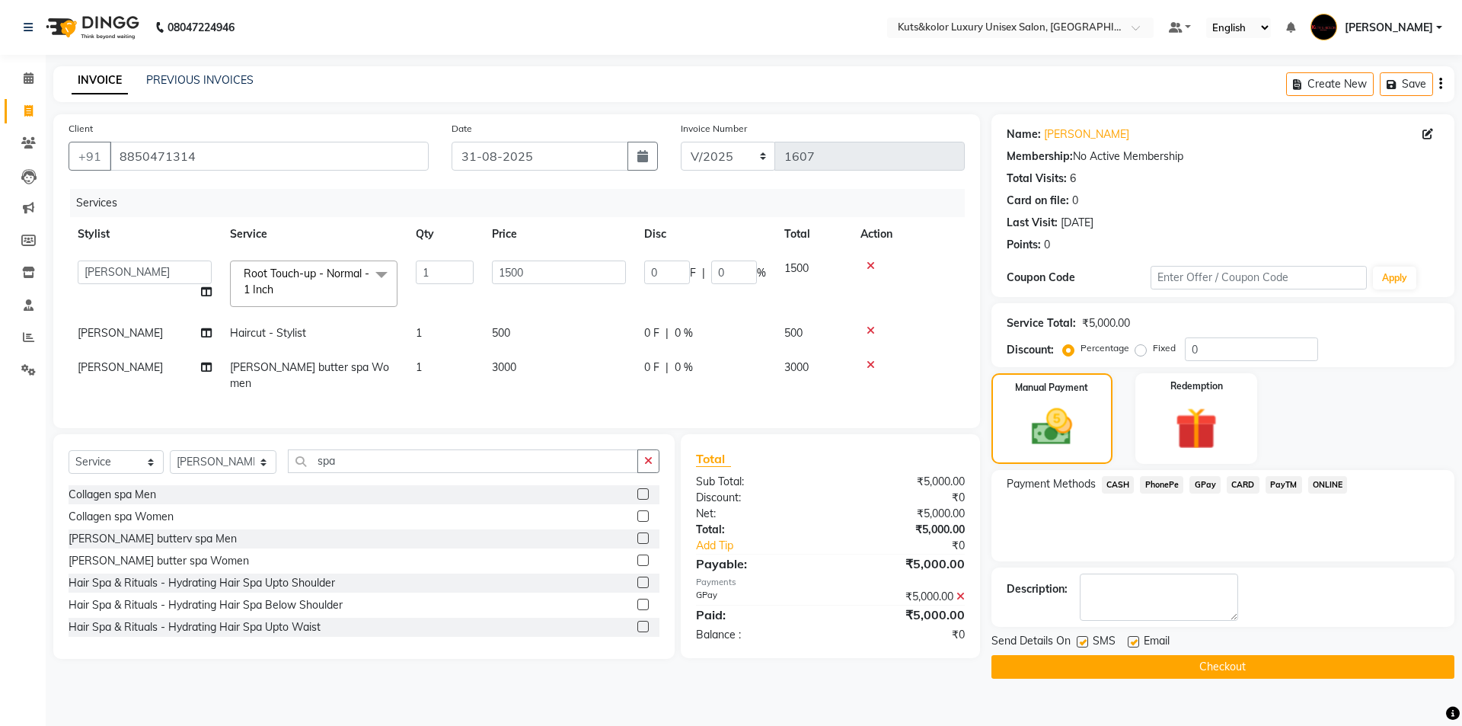
click at [1086, 640] on label at bounding box center [1082, 641] width 11 height 11
click at [1086, 640] on input "checkbox" at bounding box center [1082, 642] width 10 height 10
checkbox input "false"
click at [1083, 669] on button "Checkout" at bounding box center [1223, 667] width 463 height 24
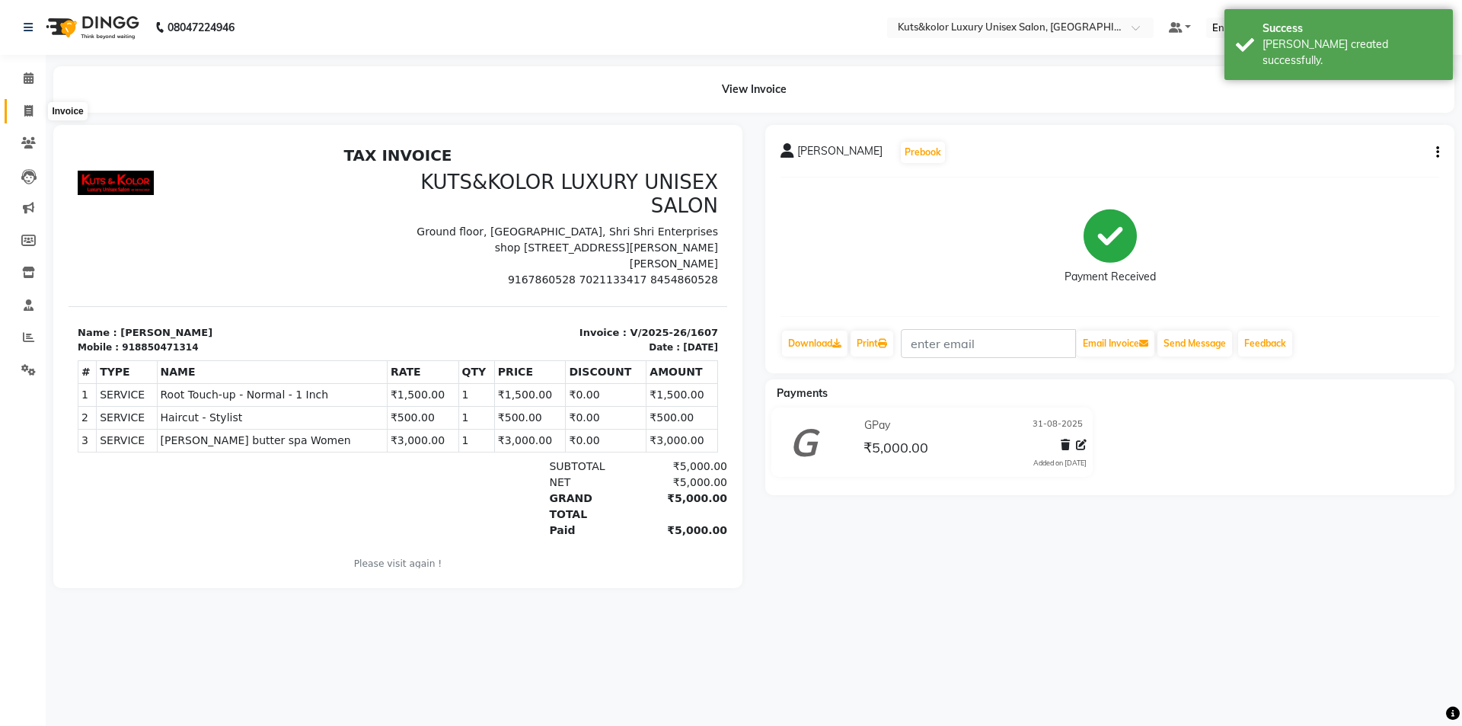
click at [27, 104] on span at bounding box center [28, 112] width 27 height 18
select select "7374"
select select "service"
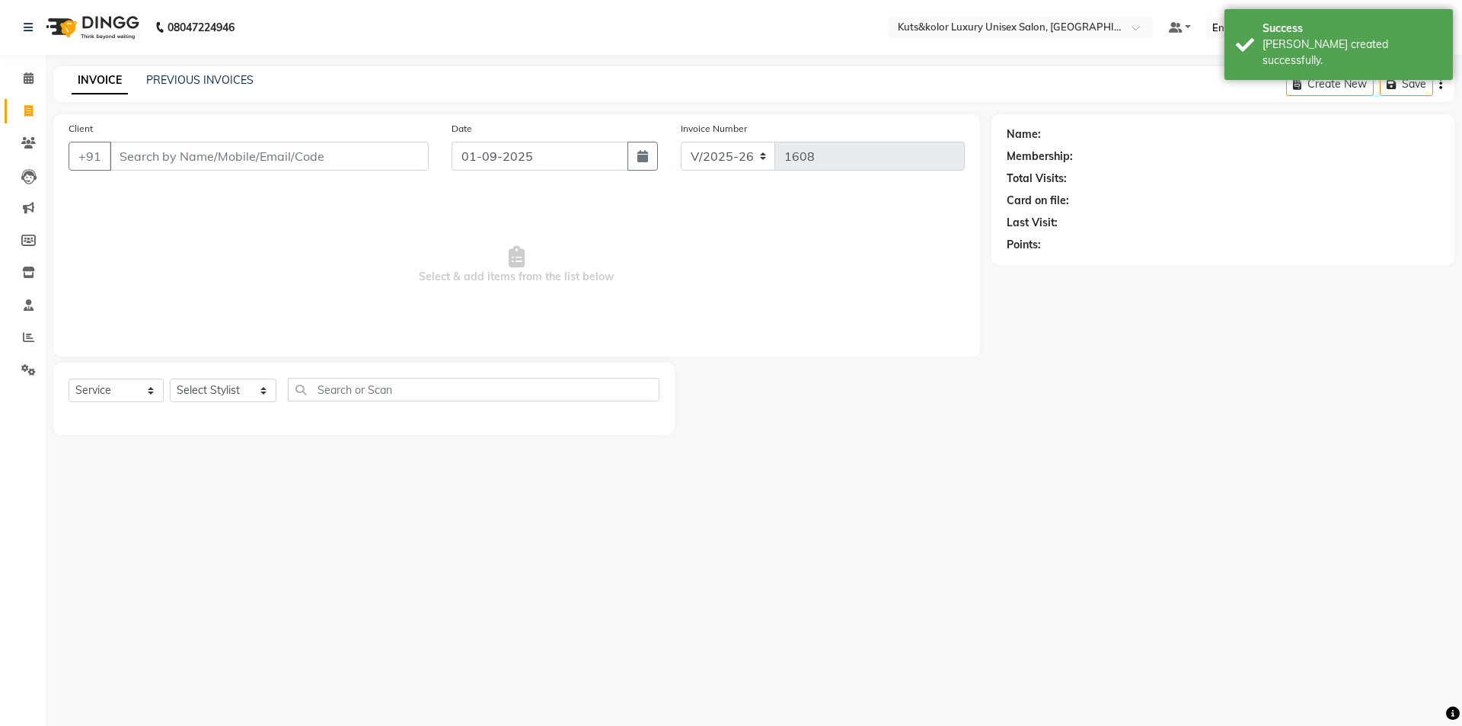
click at [205, 70] on div "INVOICE PREVIOUS INVOICES Create New Save" at bounding box center [753, 84] width 1401 height 36
click at [208, 82] on link "PREVIOUS INVOICES" at bounding box center [199, 80] width 107 height 14
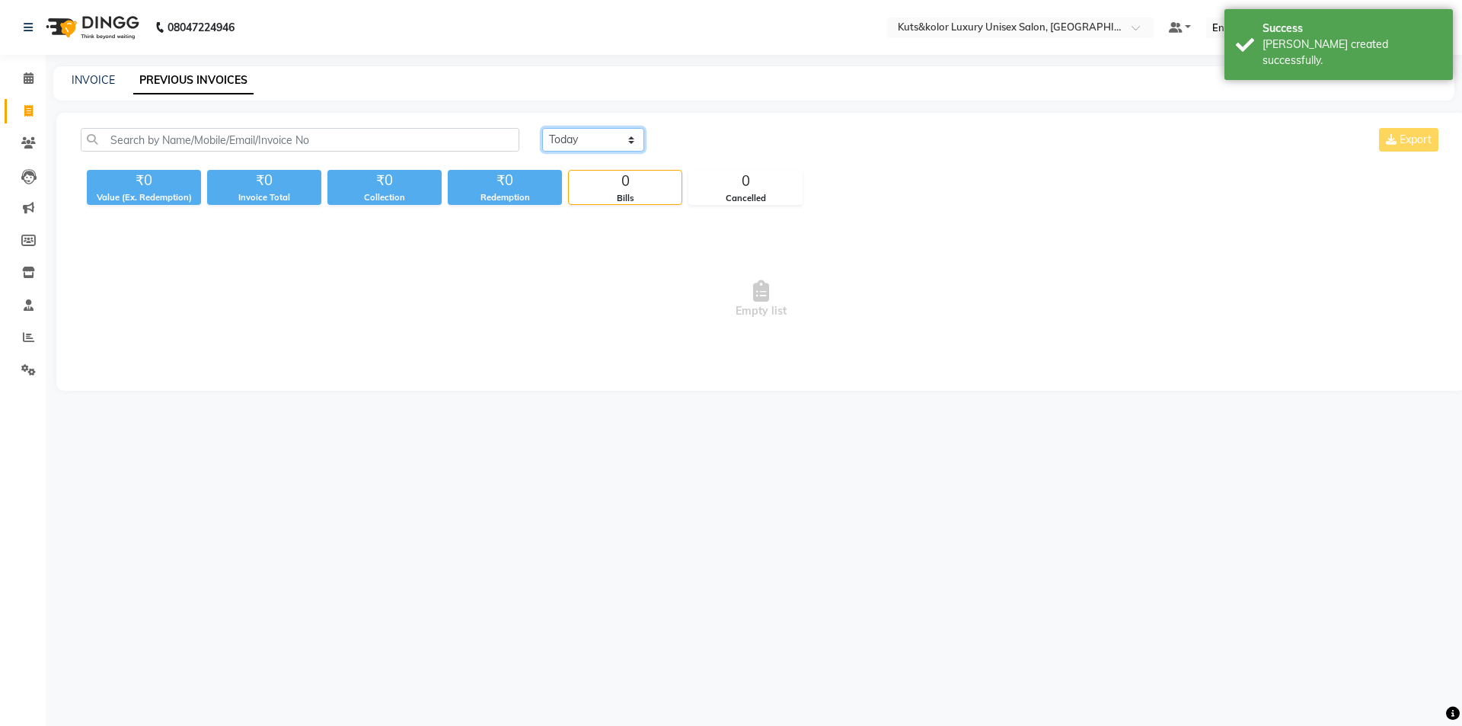
click at [619, 136] on select "[DATE] [DATE] Custom Range" at bounding box center [593, 140] width 102 height 24
select select "[DATE]"
click at [542, 128] on select "[DATE] [DATE] Custom Range" at bounding box center [593, 140] width 102 height 24
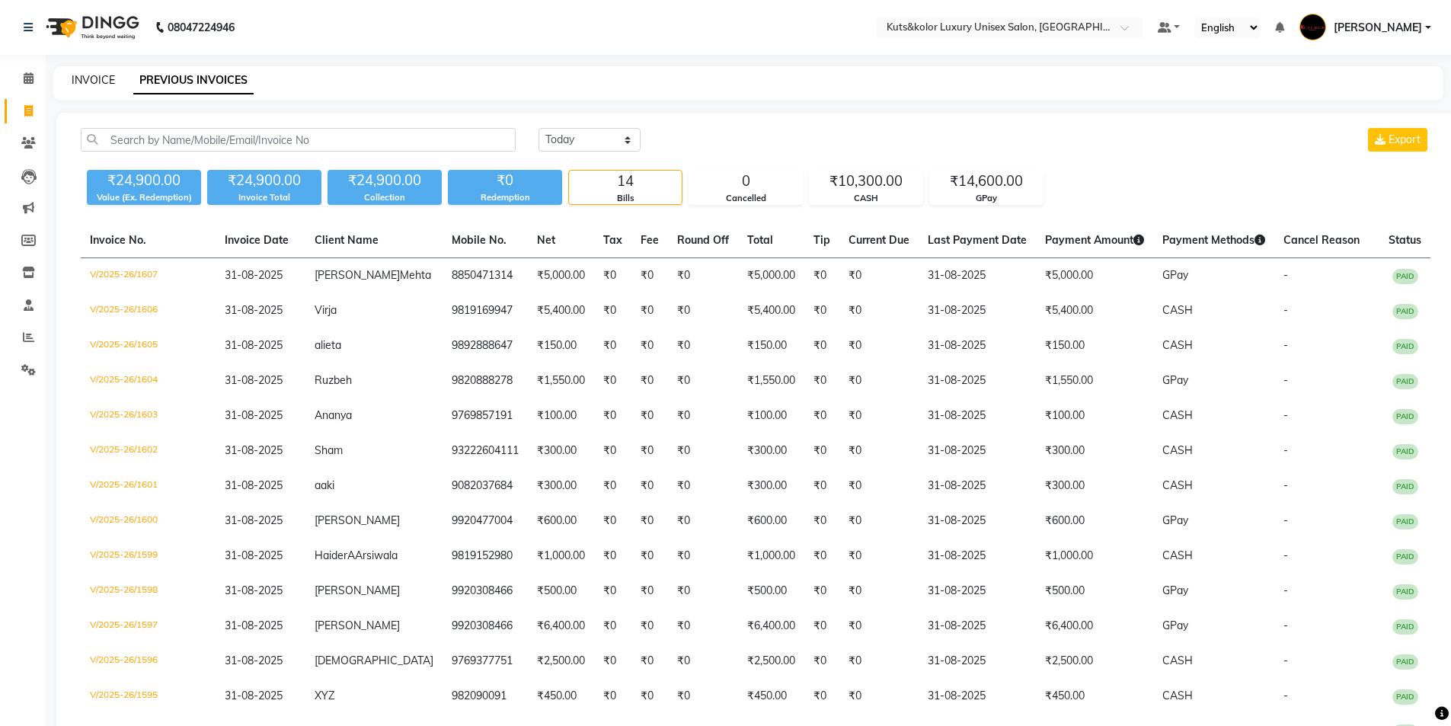
click at [85, 75] on link "INVOICE" at bounding box center [93, 80] width 43 height 14
select select "7374"
select select "service"
